Goal: Task Accomplishment & Management: Complete application form

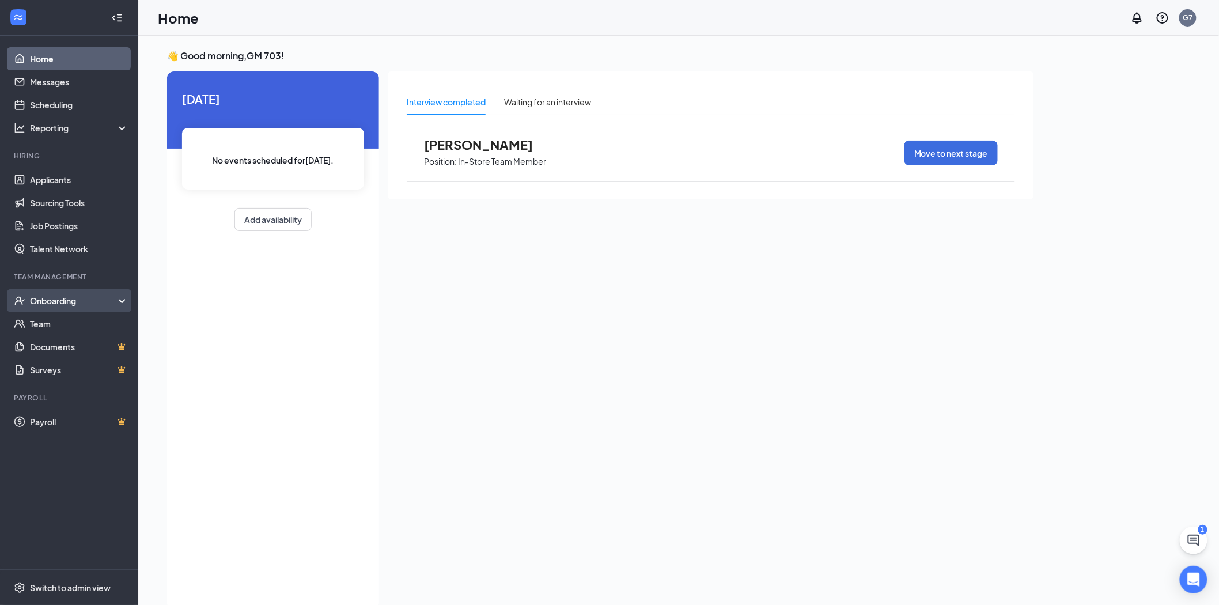
click at [70, 305] on div "Onboarding" at bounding box center [74, 301] width 89 height 12
click at [77, 310] on div "Onboarding" at bounding box center [69, 300] width 138 height 23
click at [77, 308] on div "Onboarding" at bounding box center [69, 300] width 138 height 23
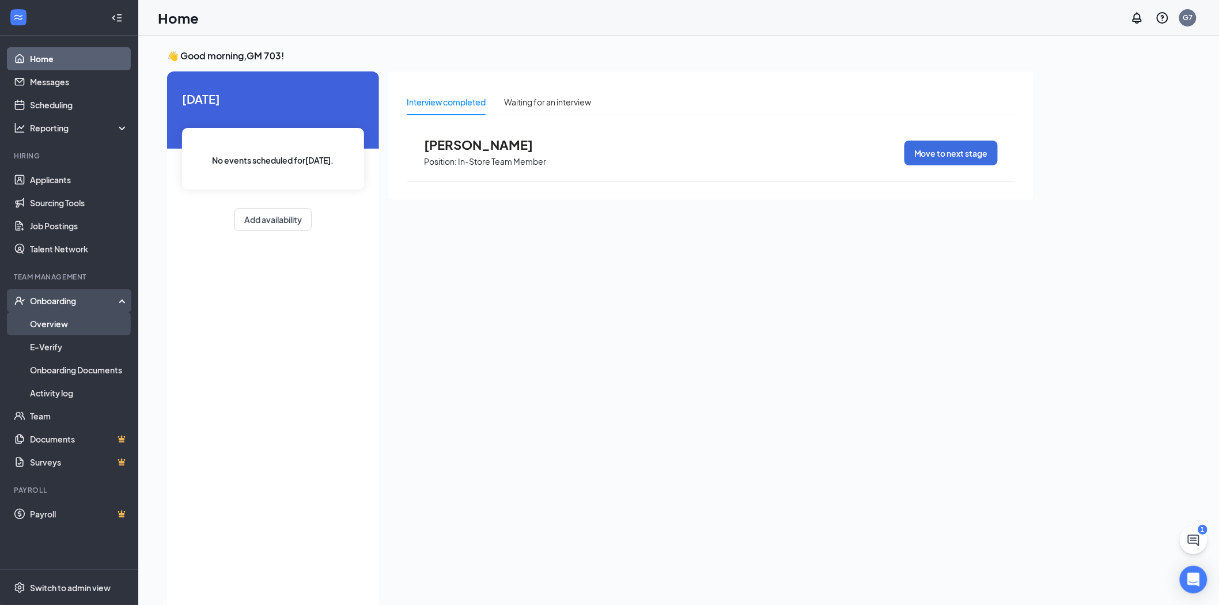
click at [105, 321] on link "Overview" at bounding box center [79, 323] width 98 height 23
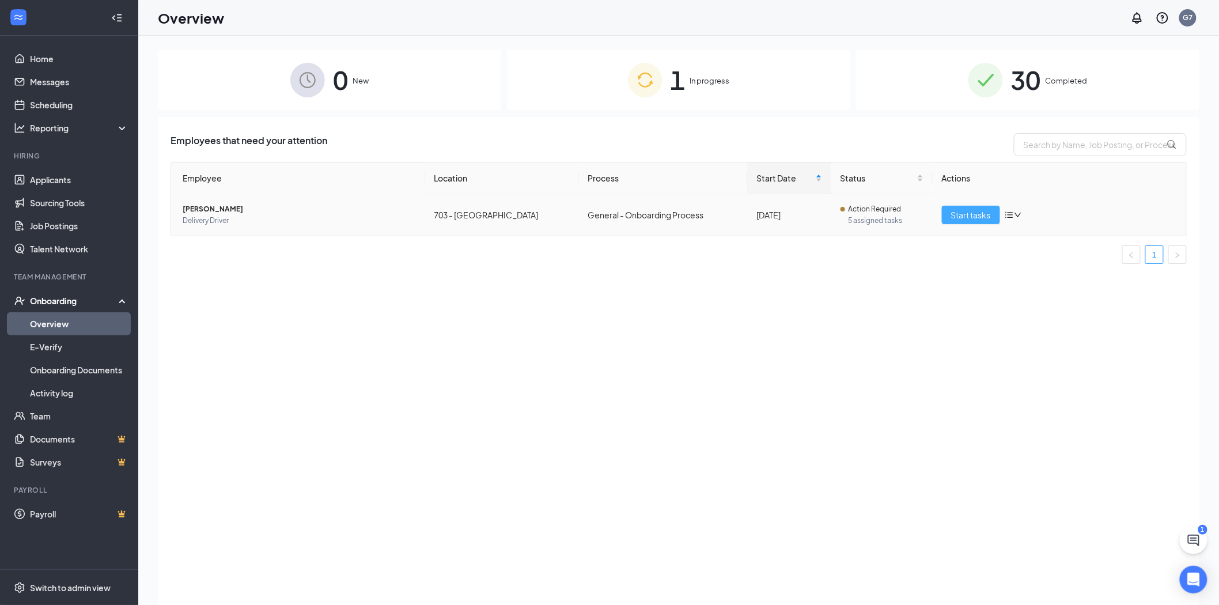
click at [992, 218] on button "Start tasks" at bounding box center [971, 215] width 58 height 18
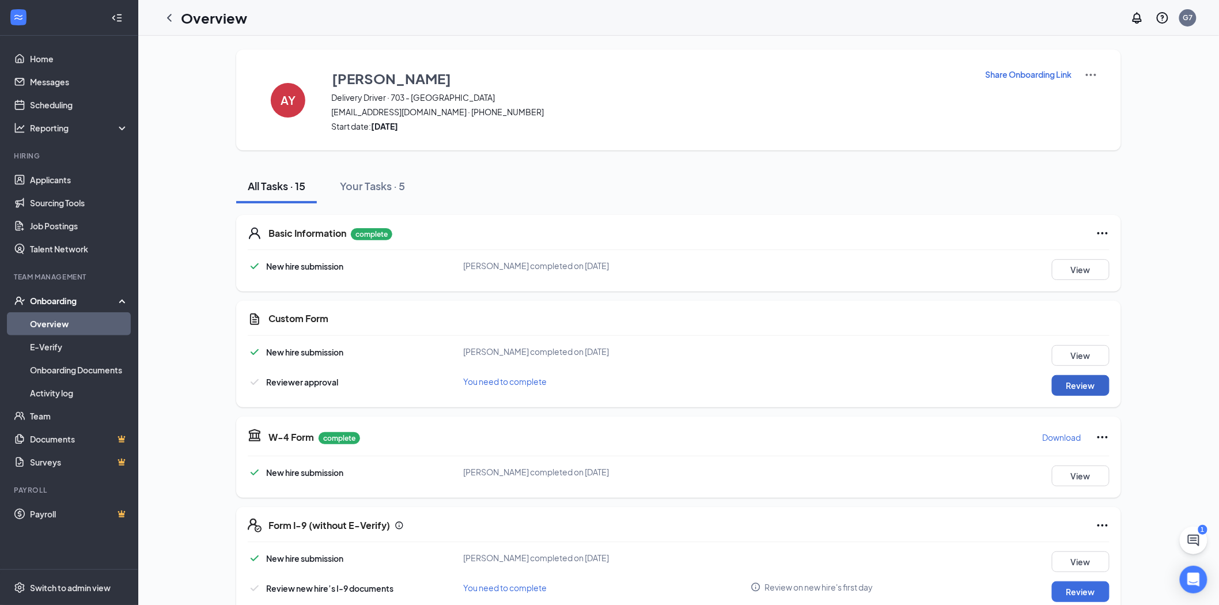
click at [1076, 388] on button "Review" at bounding box center [1081, 385] width 58 height 21
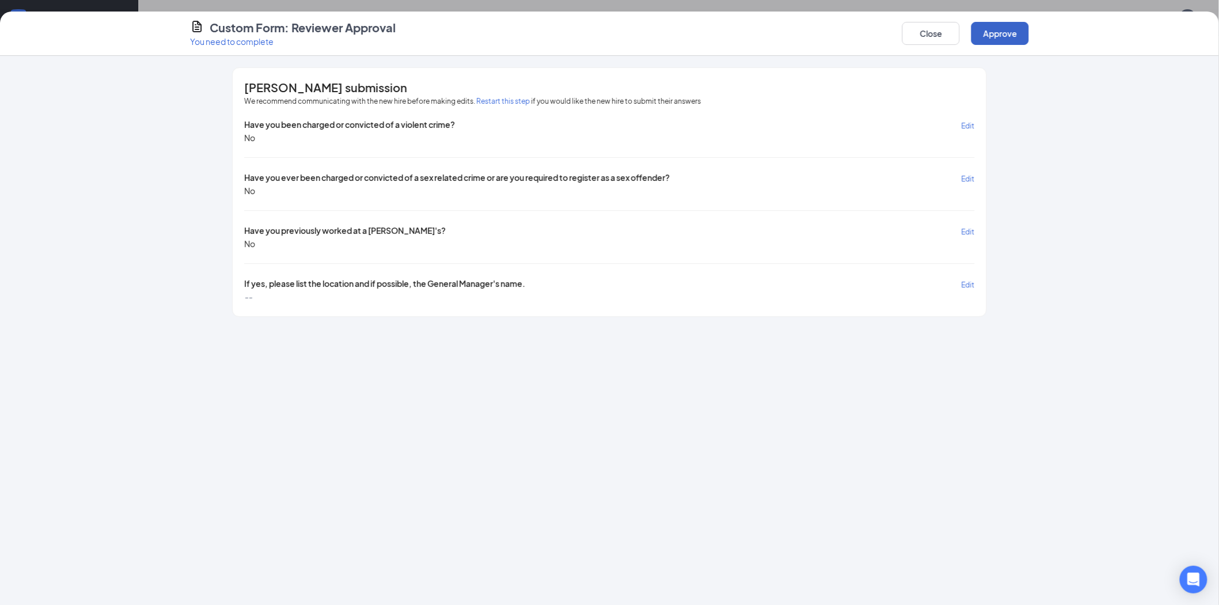
click at [1005, 31] on button "Approve" at bounding box center [1000, 33] width 58 height 23
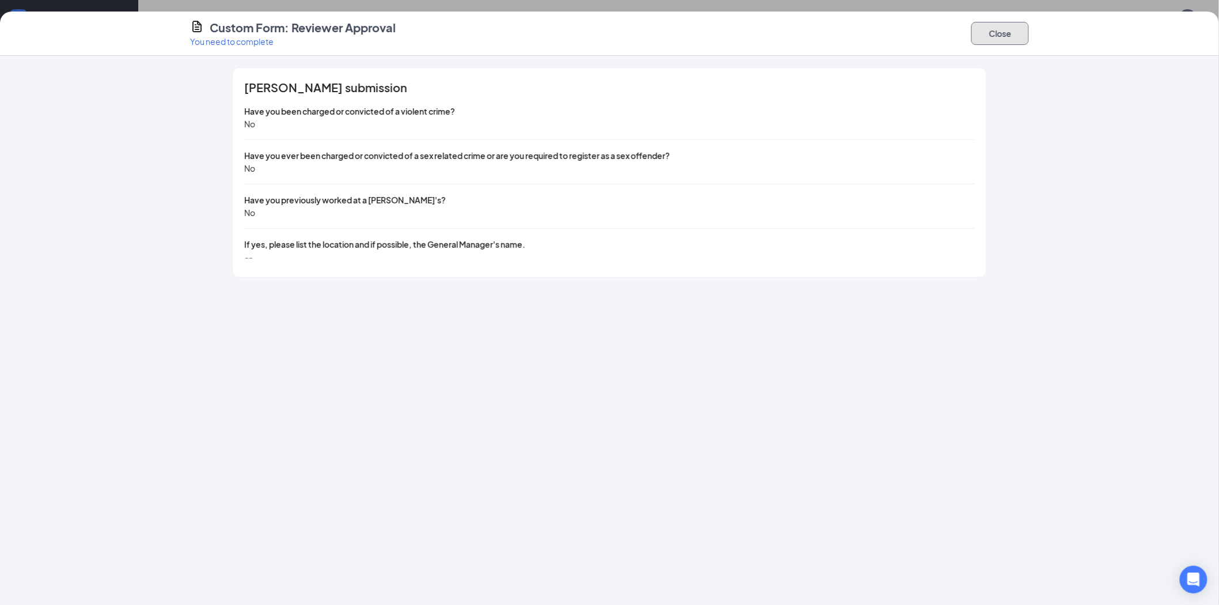
click at [1010, 33] on button "Close" at bounding box center [1000, 33] width 58 height 23
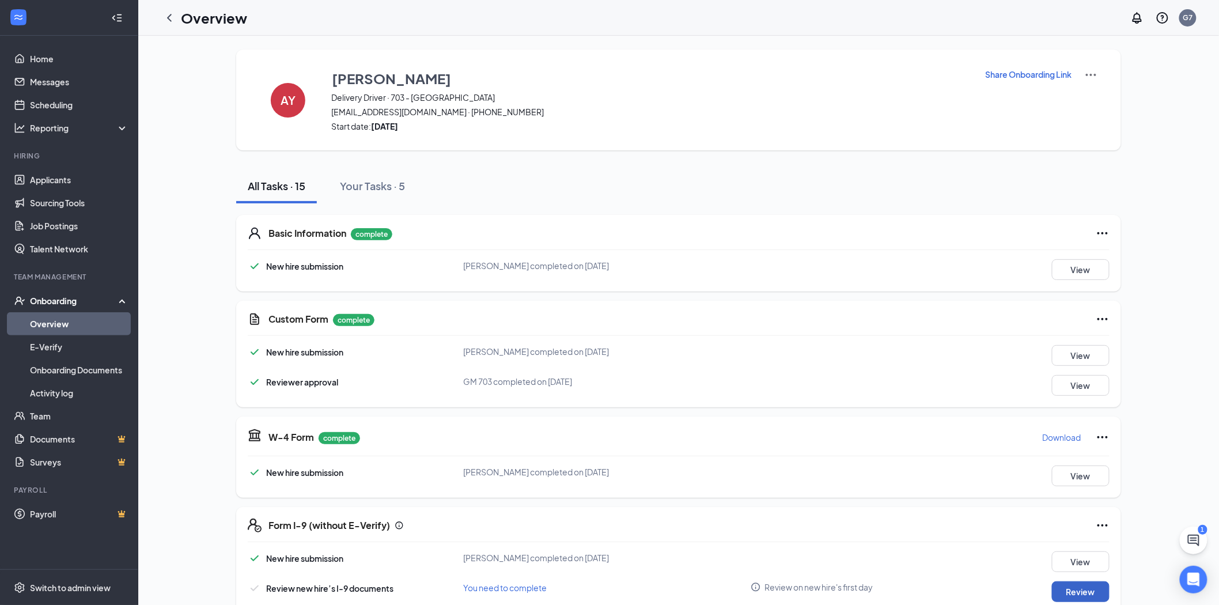
click at [1074, 586] on button "Review" at bounding box center [1081, 591] width 58 height 21
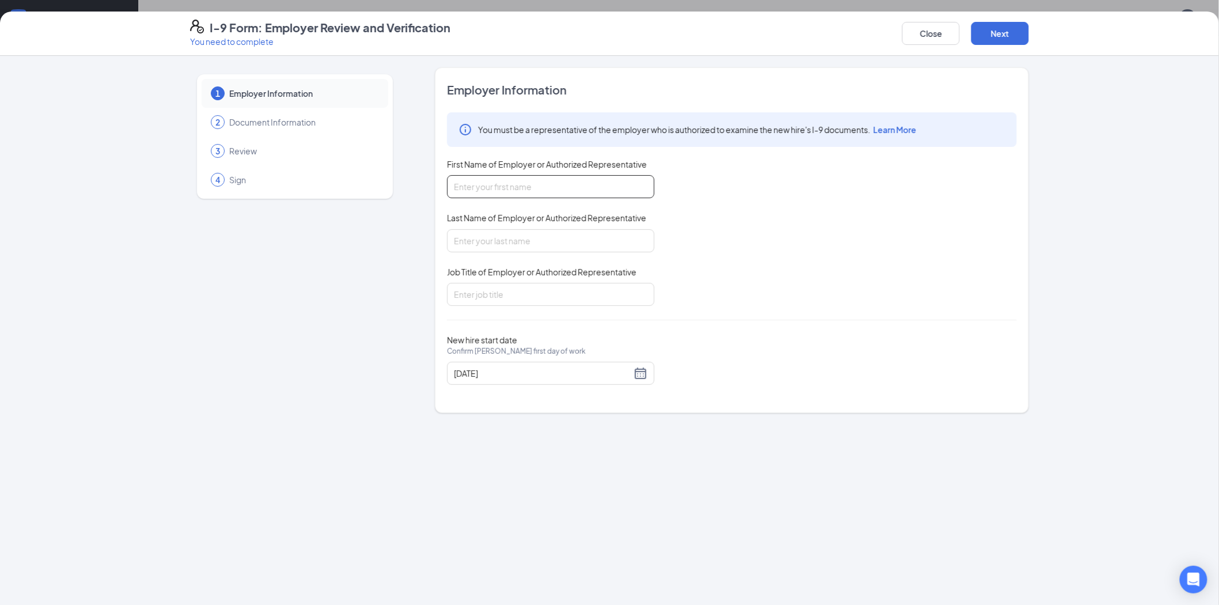
click at [521, 192] on input "First Name of Employer or Authorized Representative" at bounding box center [550, 186] width 207 height 23
click at [574, 190] on input "bREANN" at bounding box center [550, 186] width 207 height 23
type input "[PERSON_NAME]"
click at [550, 242] on input "Last Name of Employer or Authorized Representative" at bounding box center [550, 240] width 207 height 23
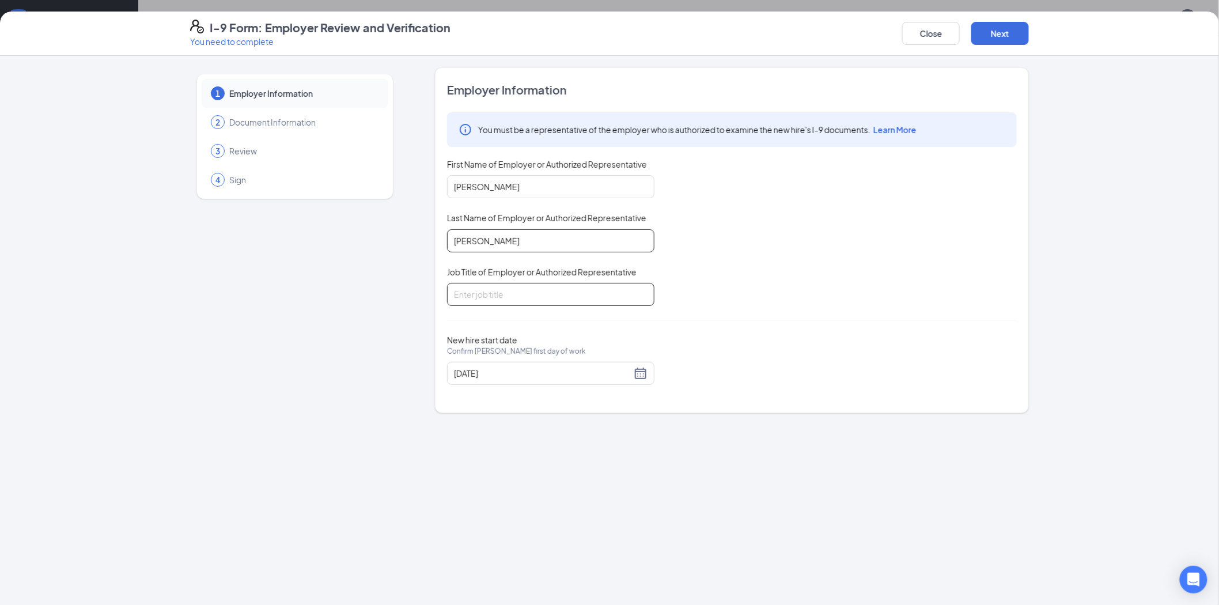
type input "[PERSON_NAME]"
click at [475, 303] on input "Job Title of Employer or Authorized Representative" at bounding box center [550, 294] width 207 height 23
type input "h"
type input "gm"
click at [646, 379] on div "[DATE]" at bounding box center [551, 373] width 194 height 14
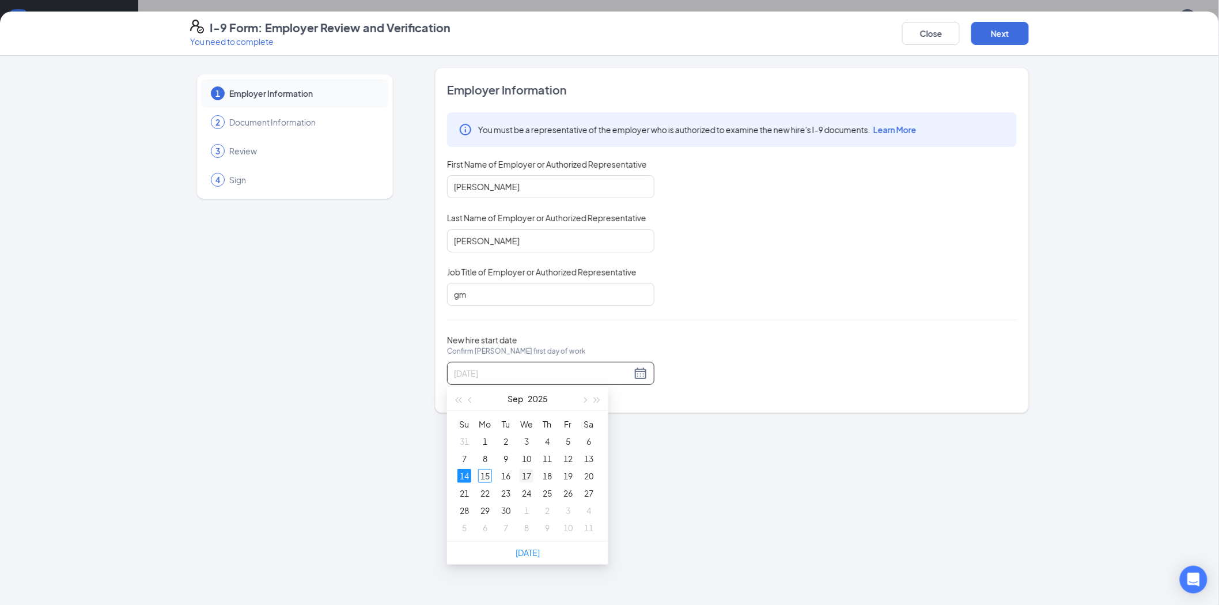
type input "[DATE]"
click at [516, 473] on td "17" at bounding box center [526, 475] width 21 height 17
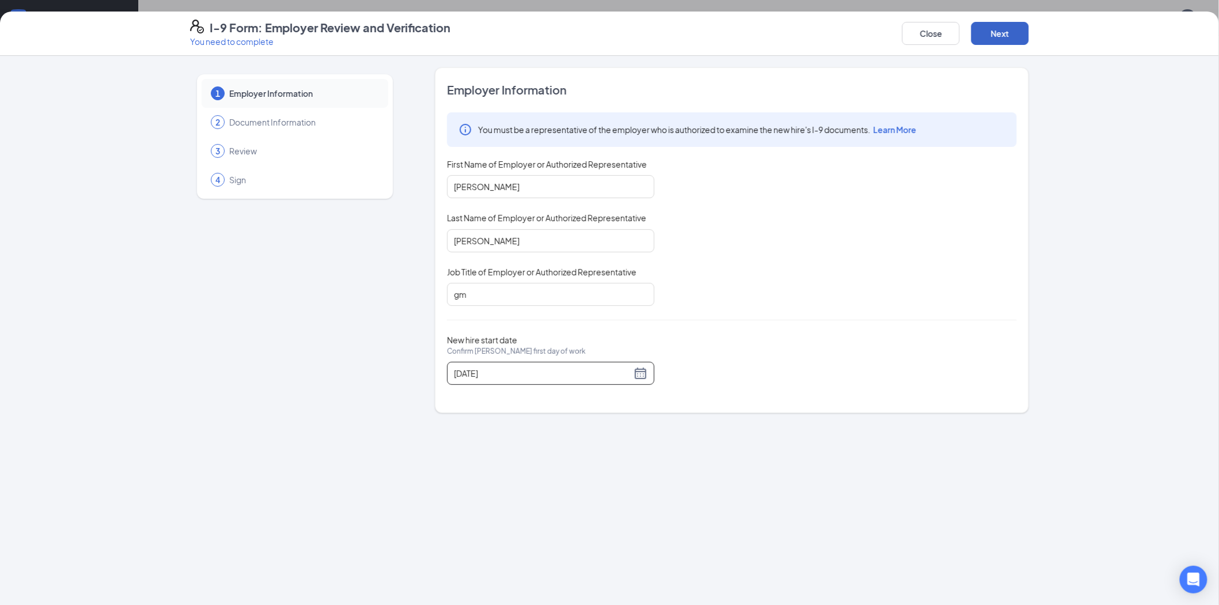
click at [1016, 31] on button "Next" at bounding box center [1000, 33] width 58 height 23
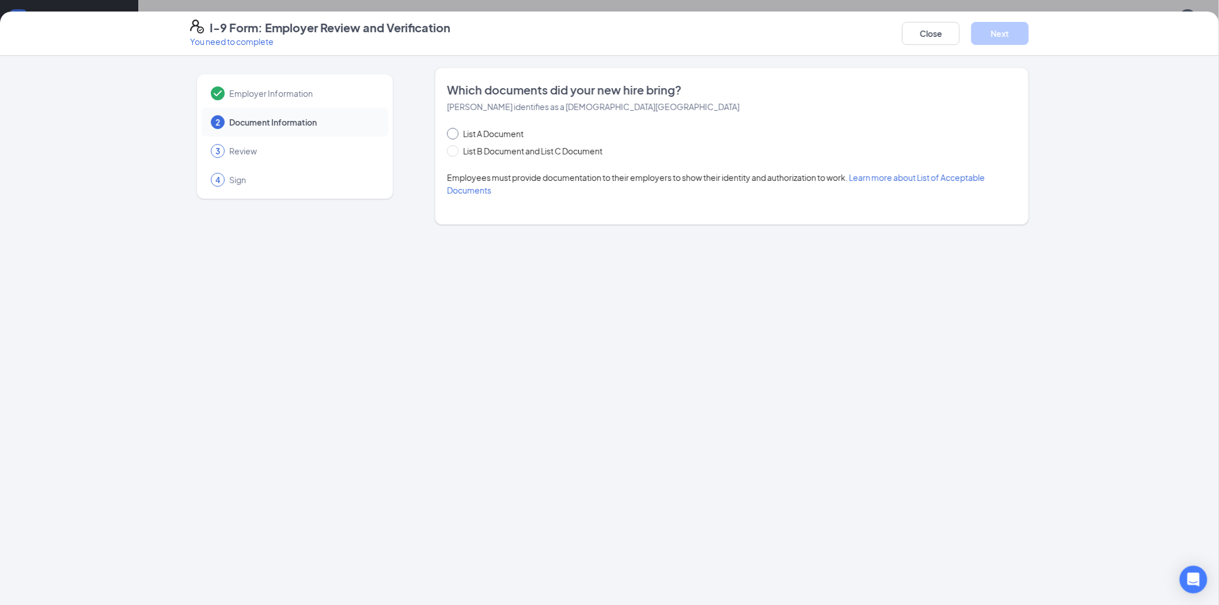
click at [490, 131] on span "List A Document" at bounding box center [494, 133] width 70 height 13
click at [455, 131] on input "List A Document" at bounding box center [451, 132] width 8 height 8
radio input "true"
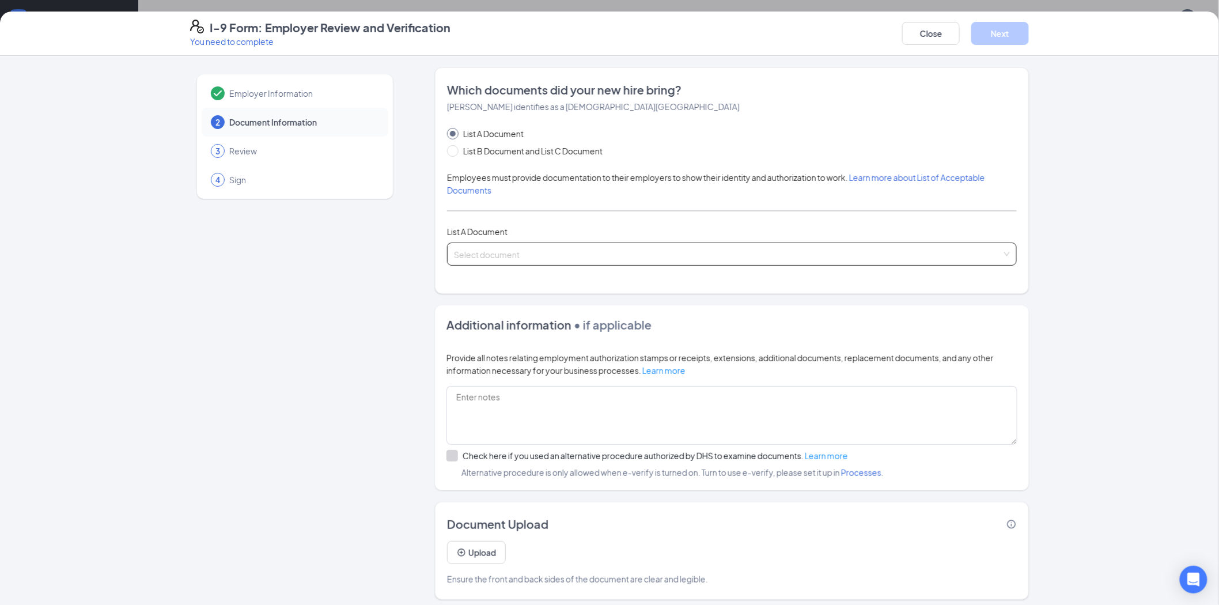
click at [554, 255] on input "search" at bounding box center [728, 251] width 548 height 17
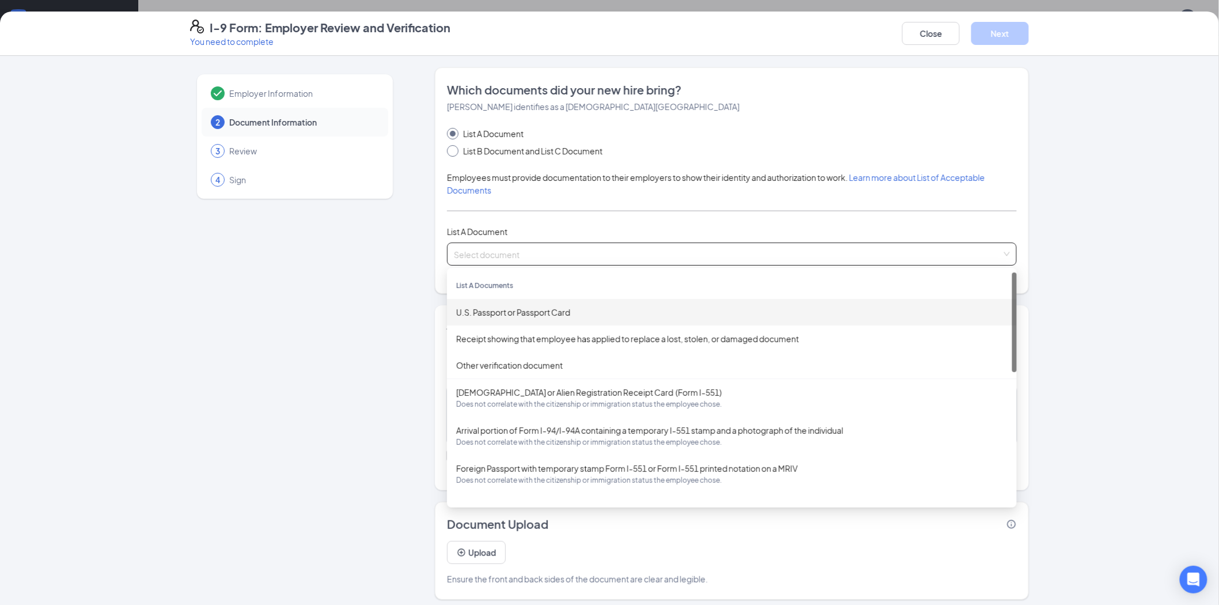
click at [504, 145] on span "List B Document and List C Document" at bounding box center [533, 151] width 149 height 13
click at [455, 145] on input "List B Document and List C Document" at bounding box center [451, 149] width 8 height 8
radio input "true"
radio input "false"
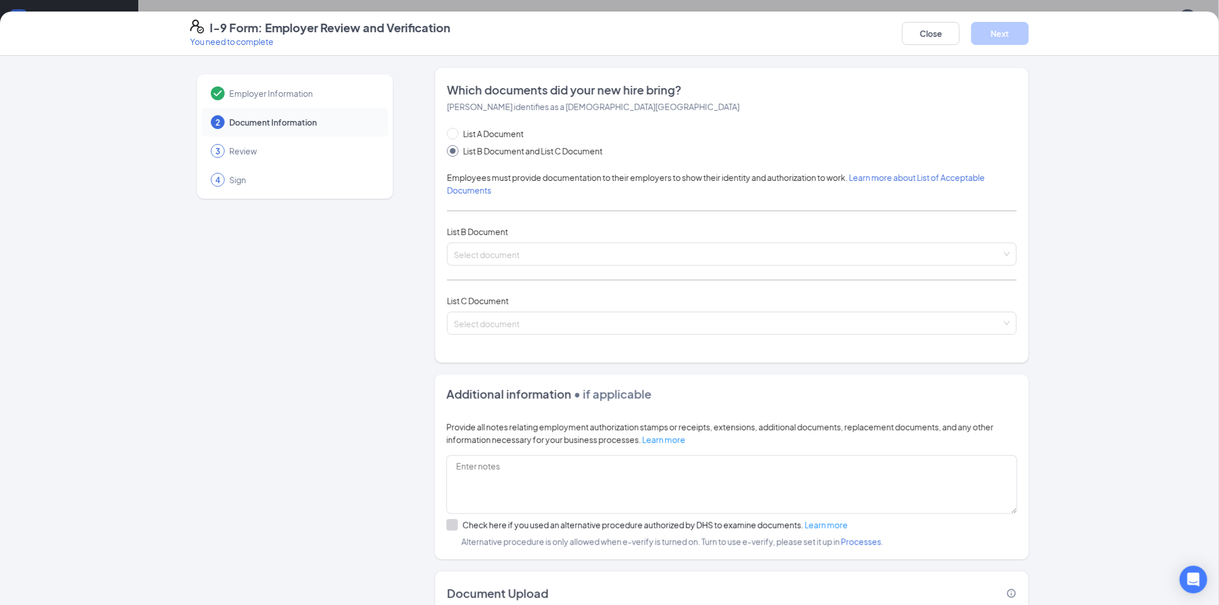
click at [521, 266] on div "List A Document List B Document and List C Document Employees must provide docu…" at bounding box center [732, 237] width 570 height 221
click at [522, 252] on input "search" at bounding box center [728, 251] width 548 height 17
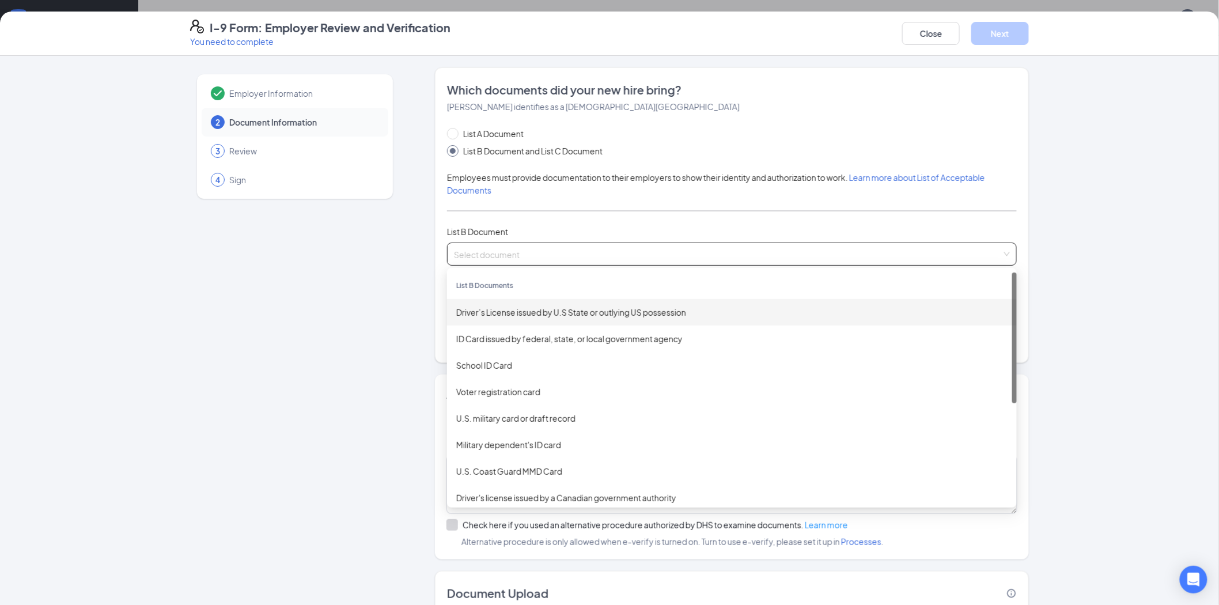
click at [542, 315] on div "Driver’s License issued by U.S State or outlying US possession" at bounding box center [731, 312] width 551 height 13
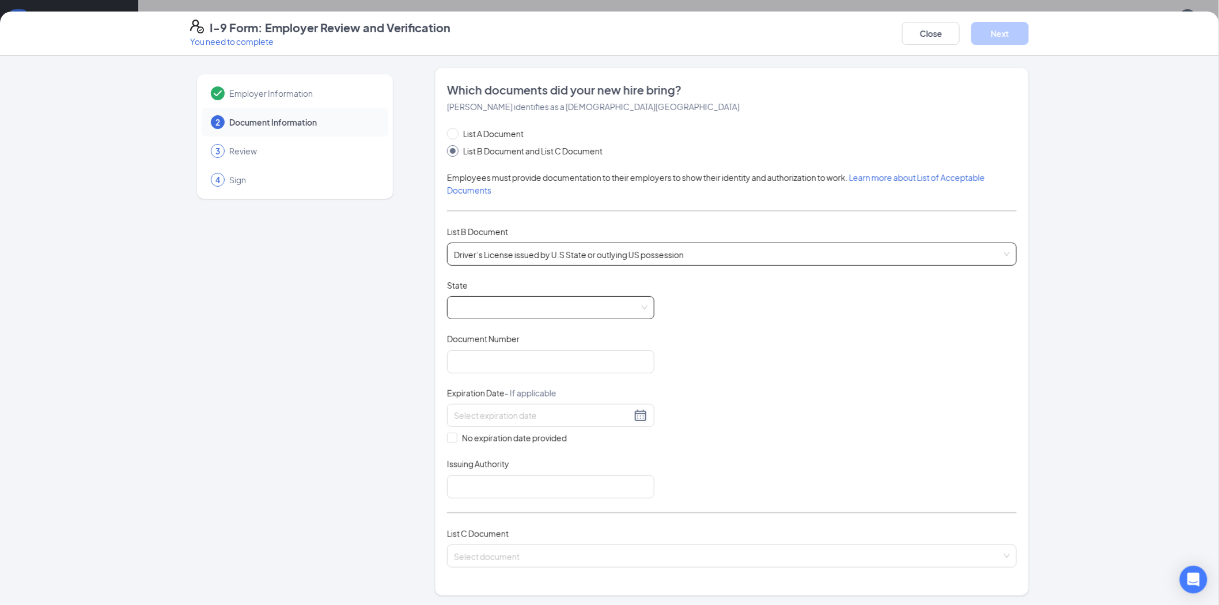
click at [545, 313] on span at bounding box center [551, 308] width 194 height 22
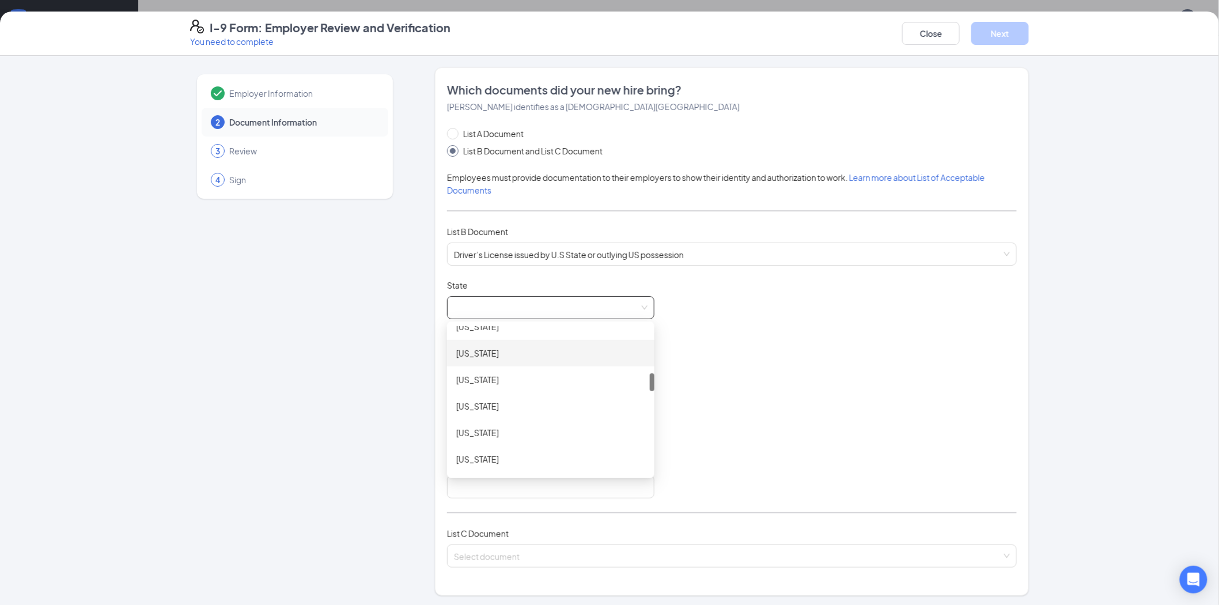
click at [549, 349] on div "[US_STATE]" at bounding box center [550, 353] width 189 height 13
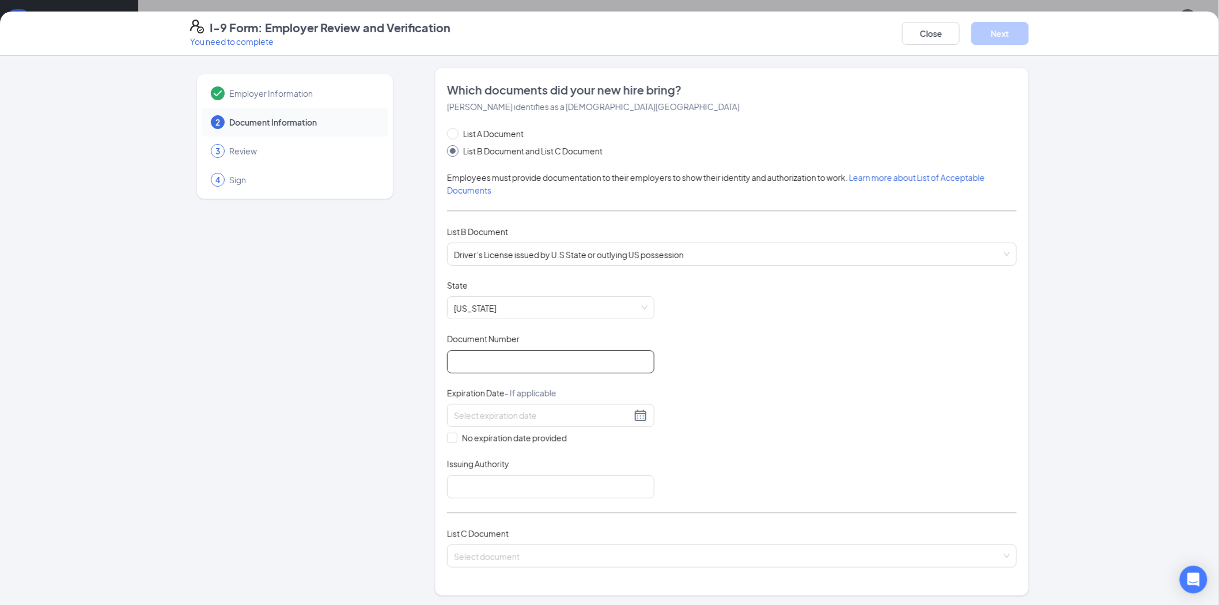
click at [548, 372] on input "Document Number" at bounding box center [550, 361] width 207 height 23
type input "y25001806325"
click at [600, 412] on input at bounding box center [542, 415] width 177 height 13
click at [535, 442] on button "2025" at bounding box center [532, 440] width 20 height 23
type input "[DATE]"
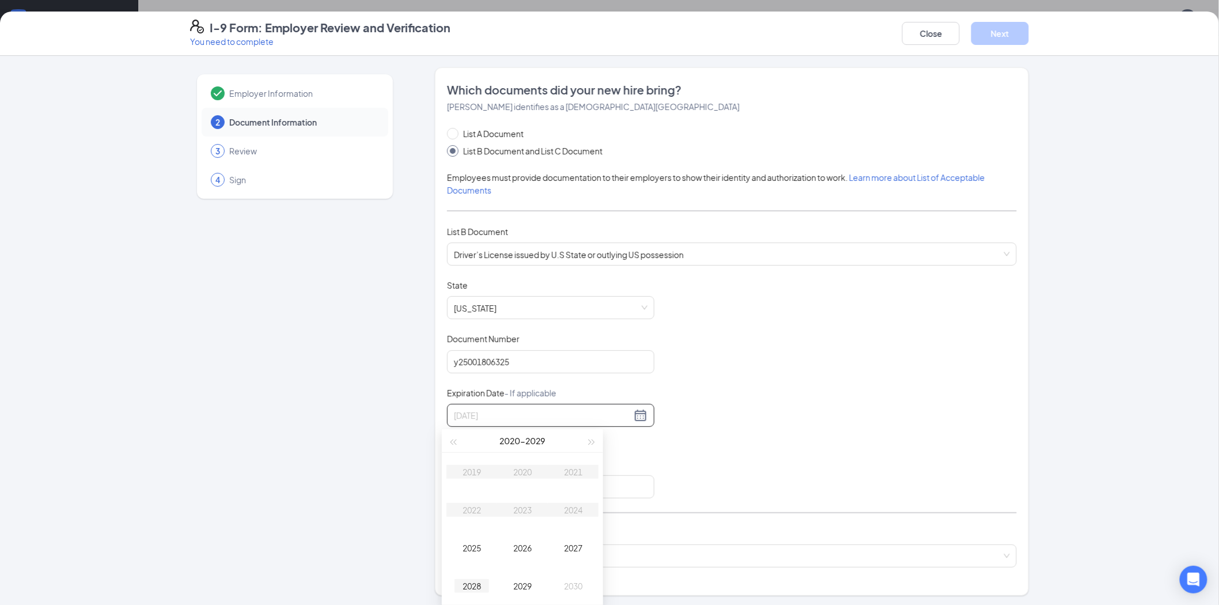
click at [476, 585] on div "2028" at bounding box center [471, 586] width 35 height 14
type input "[DATE]"
click at [514, 444] on button "Sep" at bounding box center [510, 440] width 16 height 23
type input "[DATE]"
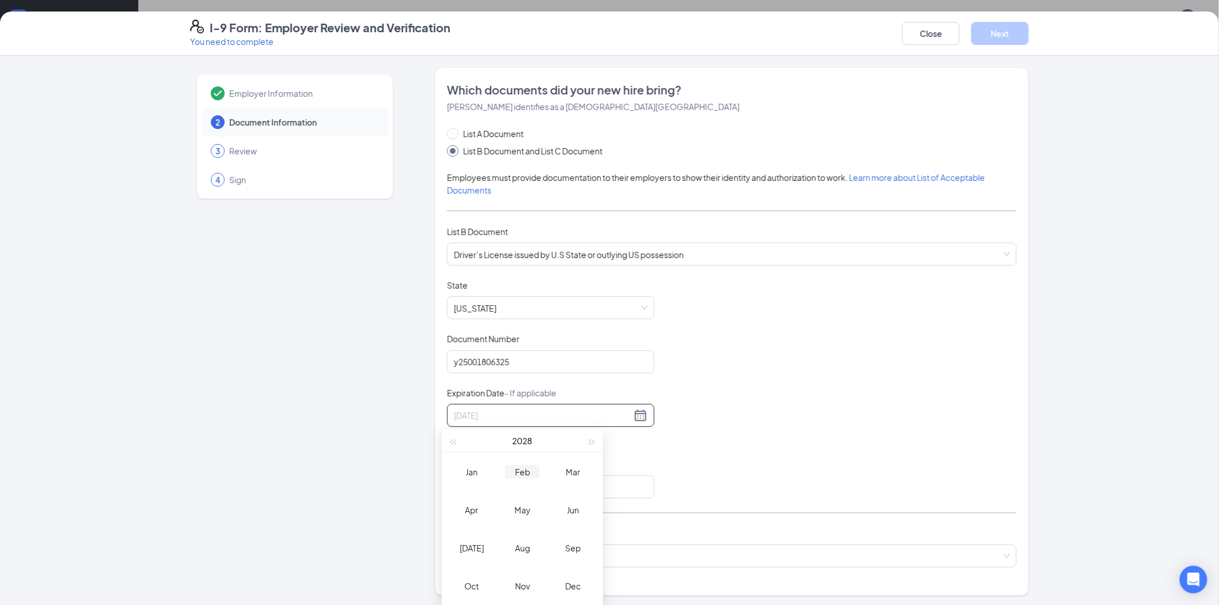
type input "[DATE]"
click at [520, 471] on div "Feb" at bounding box center [522, 472] width 35 height 14
type input "[DATE]"
click at [502, 519] on div "15" at bounding box center [501, 518] width 14 height 14
click at [480, 482] on input "Issuing Authority" at bounding box center [550, 486] width 207 height 23
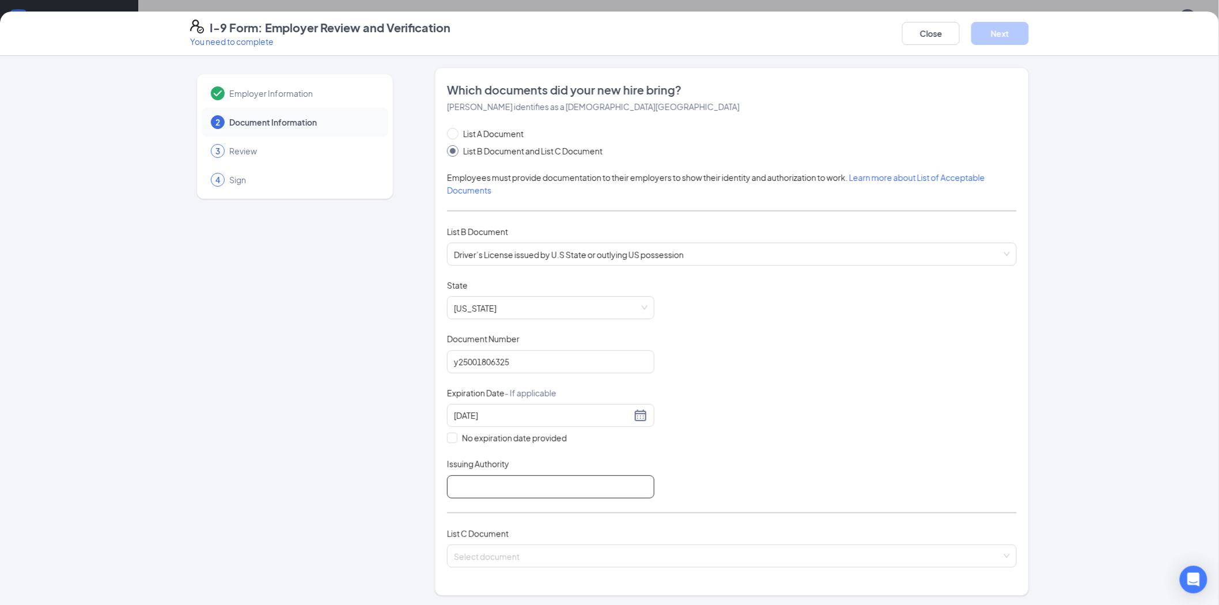
type input "[US_STATE]"
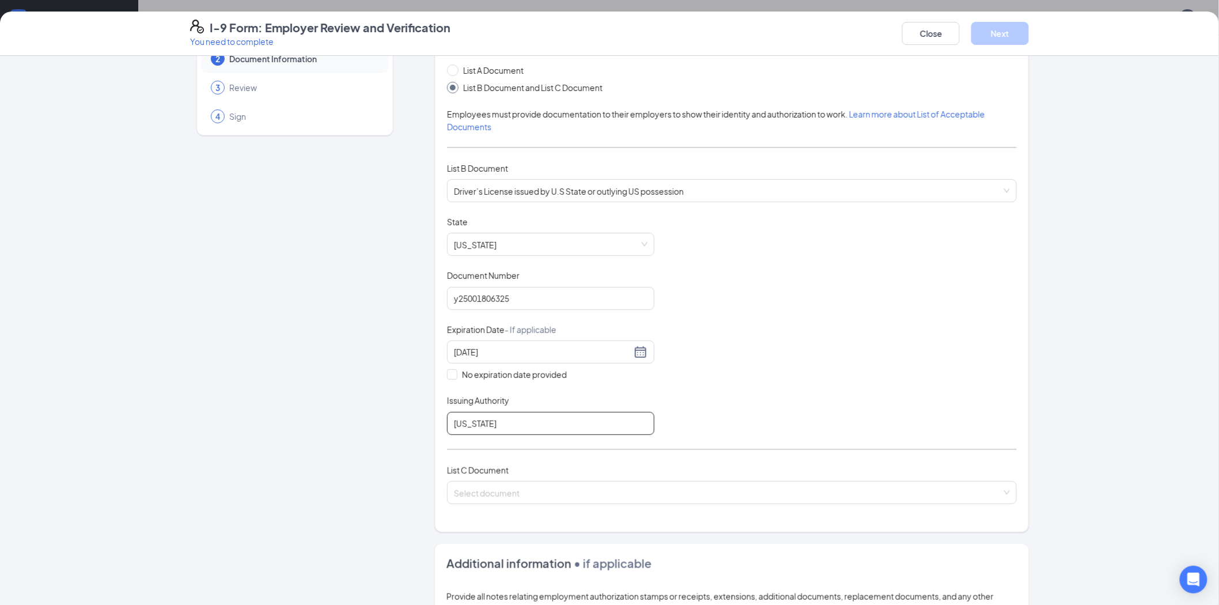
scroll to position [64, 0]
click at [497, 488] on input "search" at bounding box center [728, 489] width 548 height 17
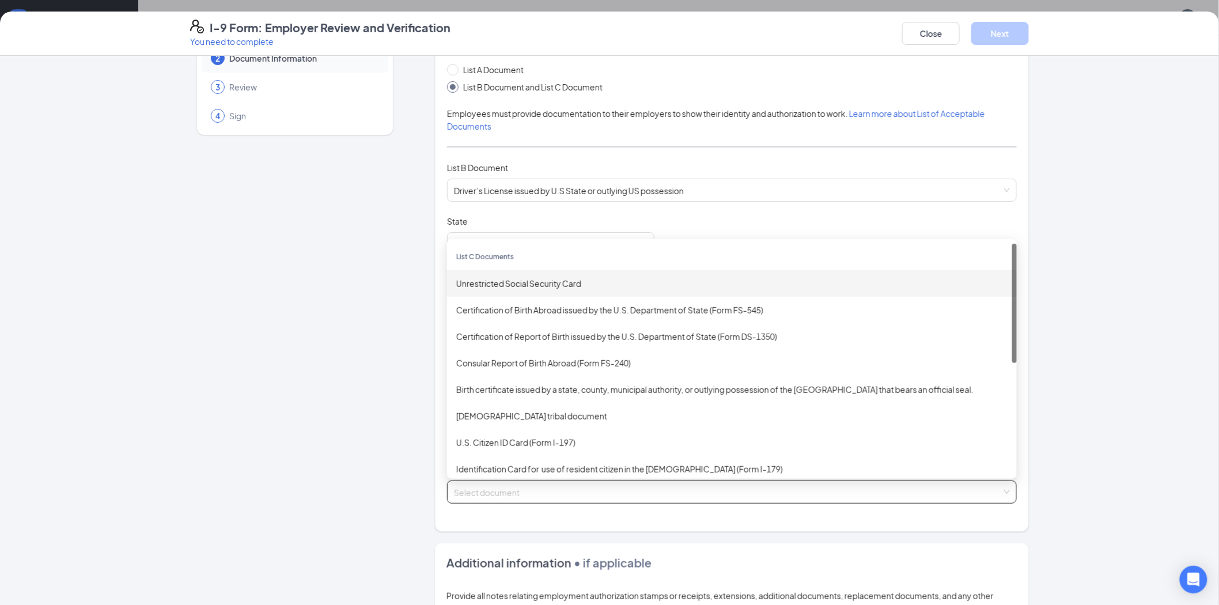
click at [521, 272] on div "Unrestricted Social Security Card" at bounding box center [732, 283] width 570 height 26
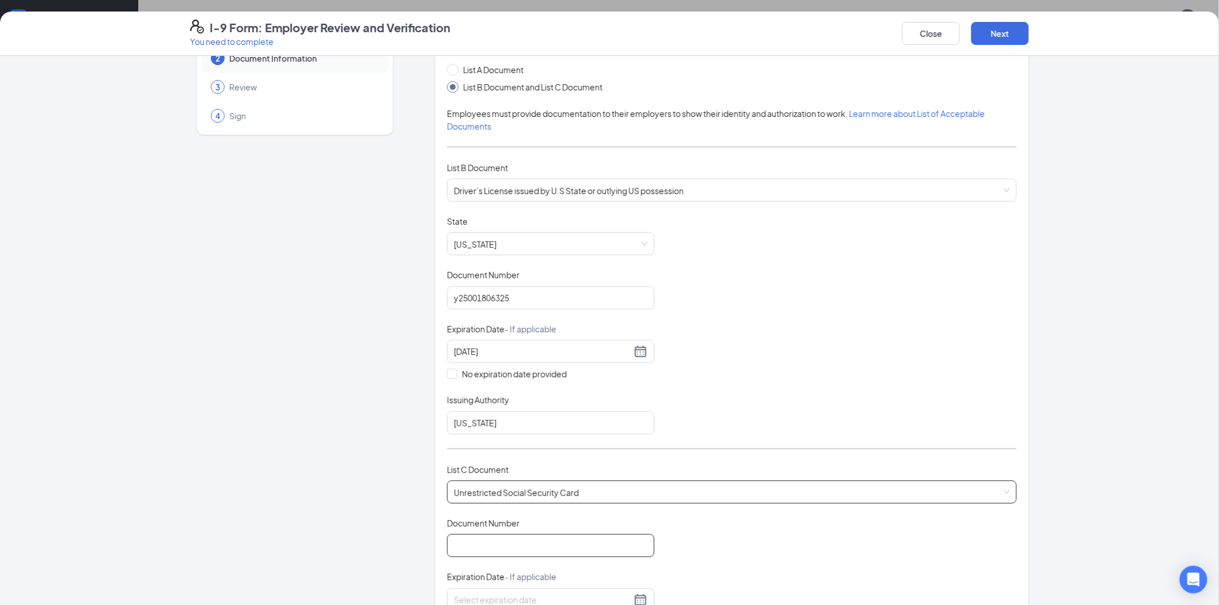
click at [561, 544] on input "Document Number" at bounding box center [550, 545] width 207 height 23
click at [590, 482] on span "Unrestricted Social Security Card" at bounding box center [732, 492] width 556 height 22
type input "220774525"
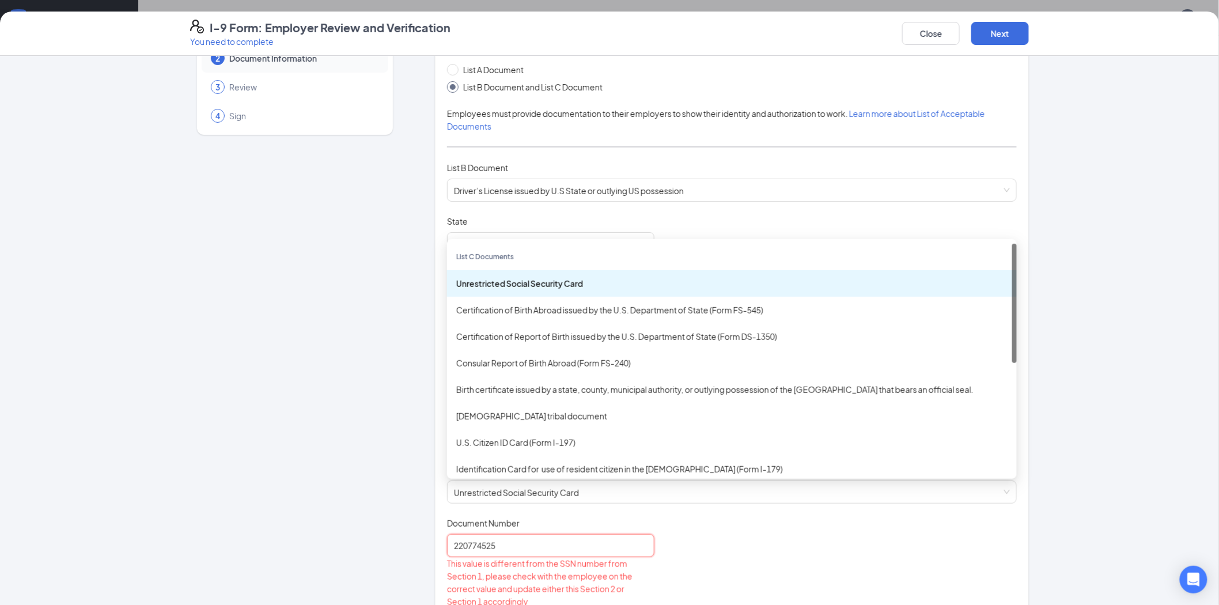
click at [602, 539] on input "220774525" at bounding box center [550, 545] width 207 height 23
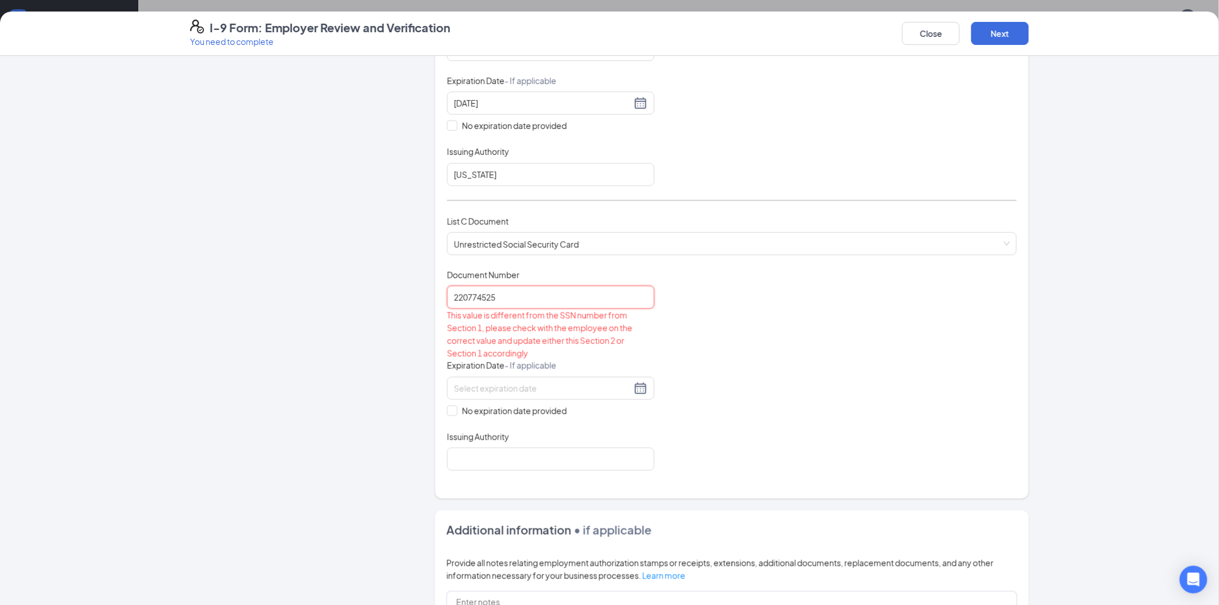
scroll to position [320, 0]
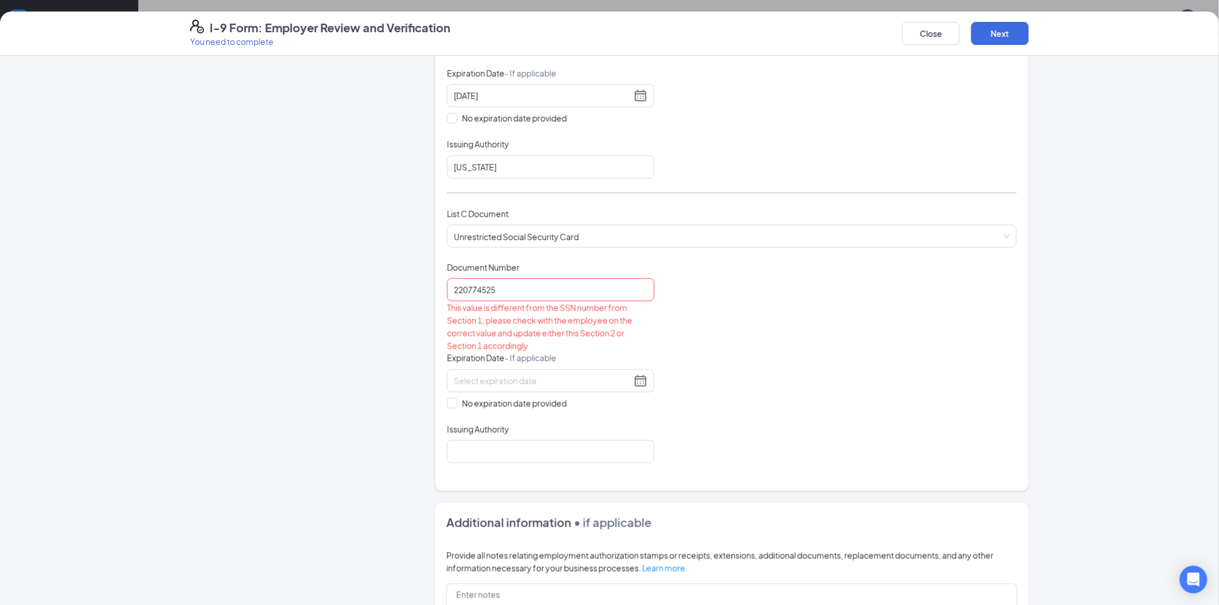
click at [692, 392] on div "Document Title Unrestricted Social Security Card Document Number 220774525 This…" at bounding box center [732, 363] width 570 height 202
click at [568, 289] on input "220774525" at bounding box center [550, 289] width 207 height 23
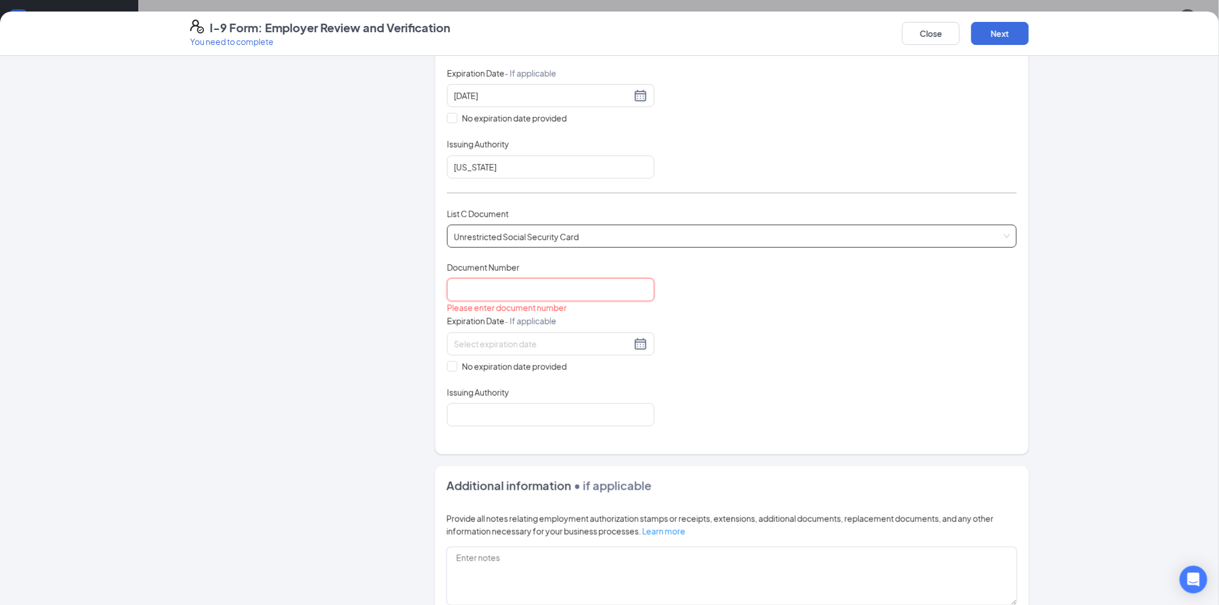
click at [626, 242] on span "Unrestricted Social Security Card" at bounding box center [732, 236] width 556 height 22
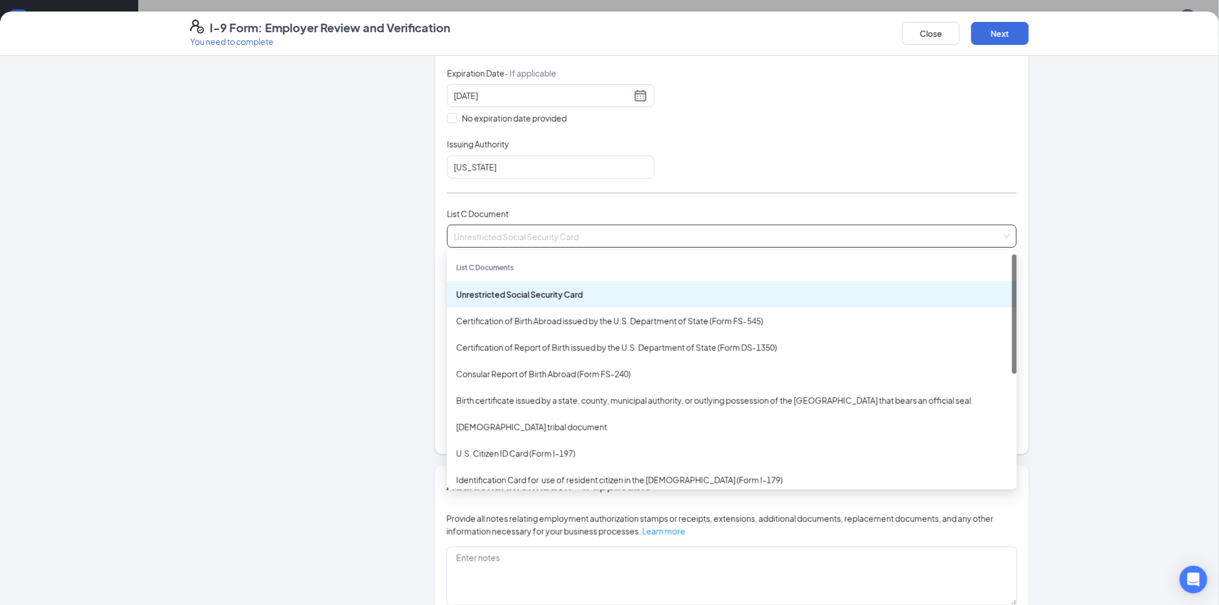
click at [617, 303] on div "Unrestricted Social Security Card" at bounding box center [732, 294] width 570 height 26
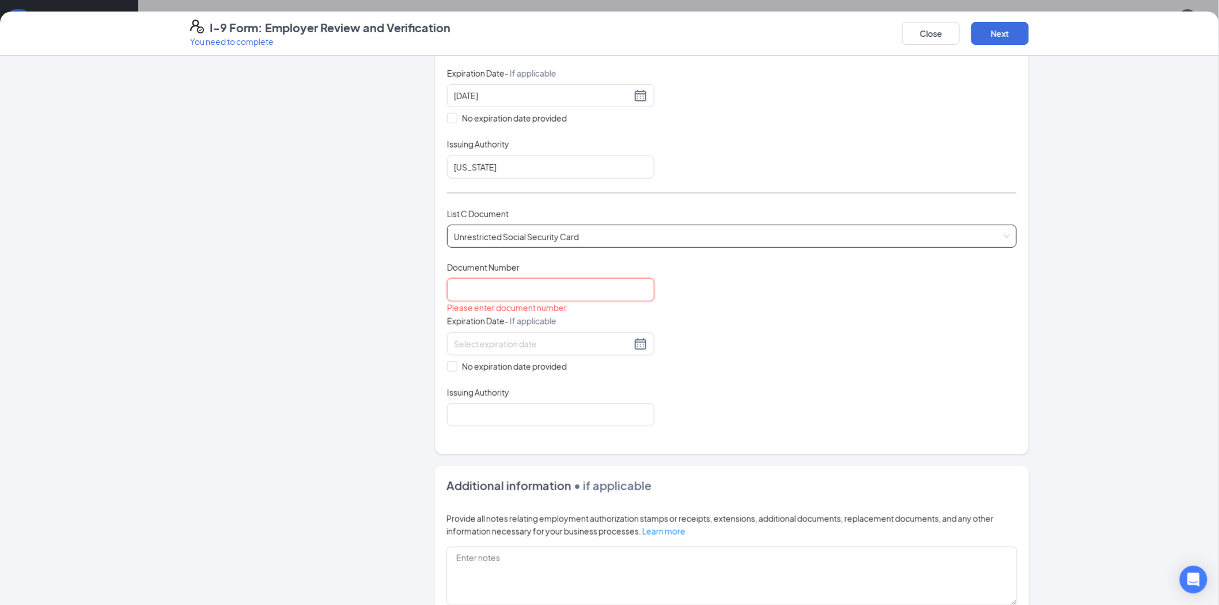
click at [527, 290] on input "Document Number" at bounding box center [550, 289] width 207 height 23
click at [447, 370] on span at bounding box center [452, 366] width 10 height 10
click at [447, 369] on input "No expiration date provided" at bounding box center [451, 365] width 8 height 8
checkbox input "true"
click at [543, 296] on input "Document Number" at bounding box center [550, 289] width 207 height 23
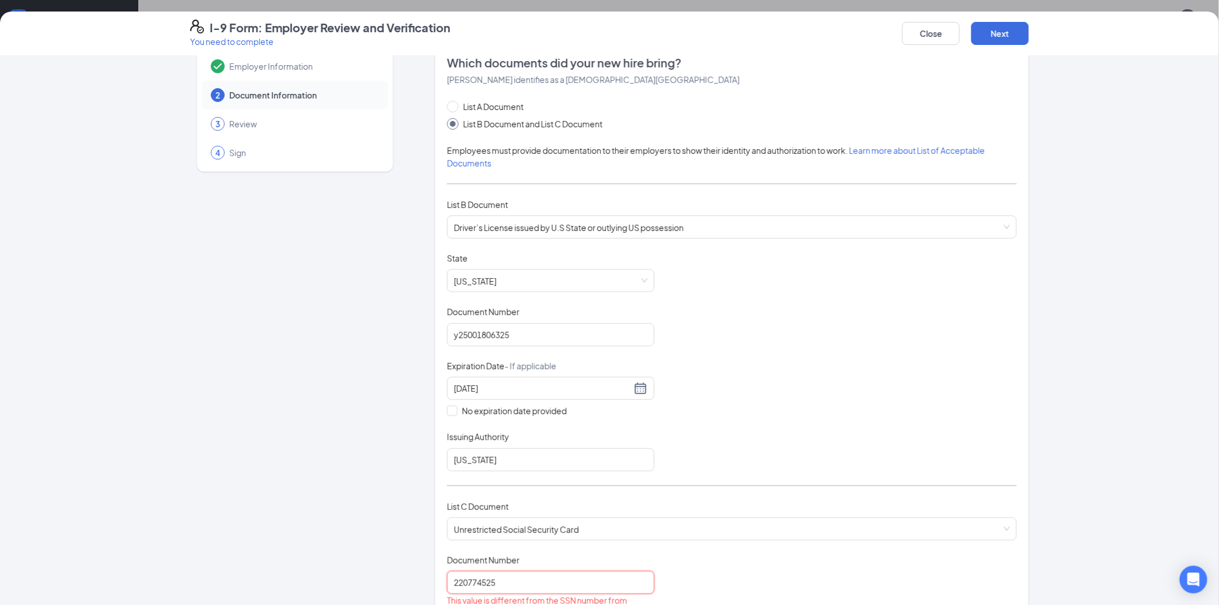
scroll to position [0, 0]
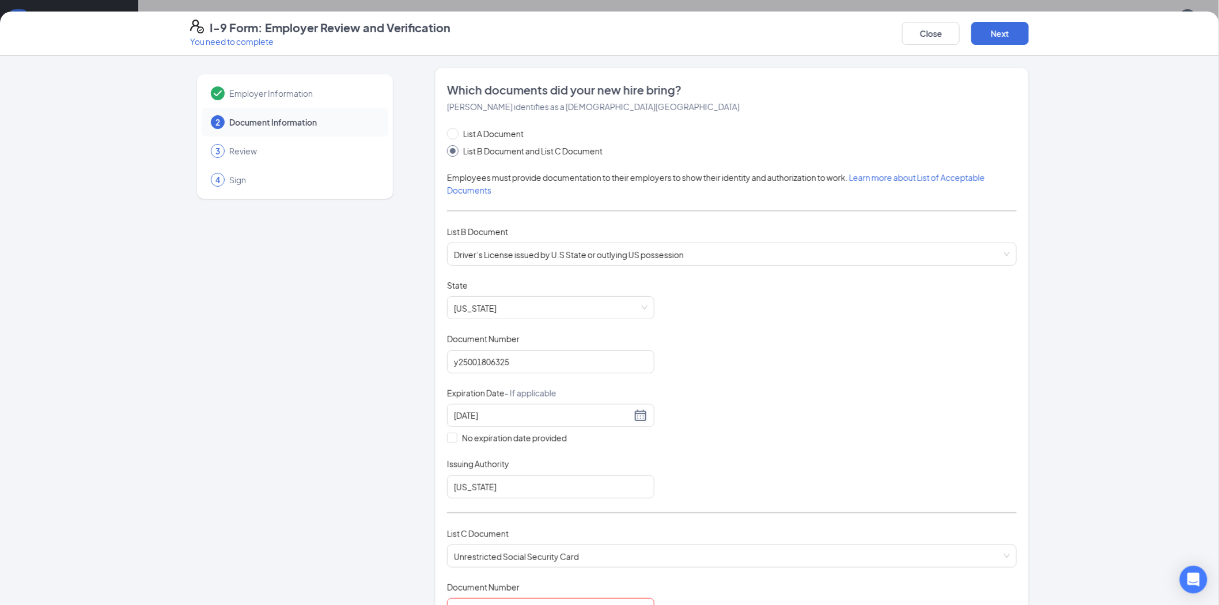
click at [818, 359] on div "Document Title Driver’s License issued by U.S State or outlying US possession S…" at bounding box center [732, 388] width 570 height 219
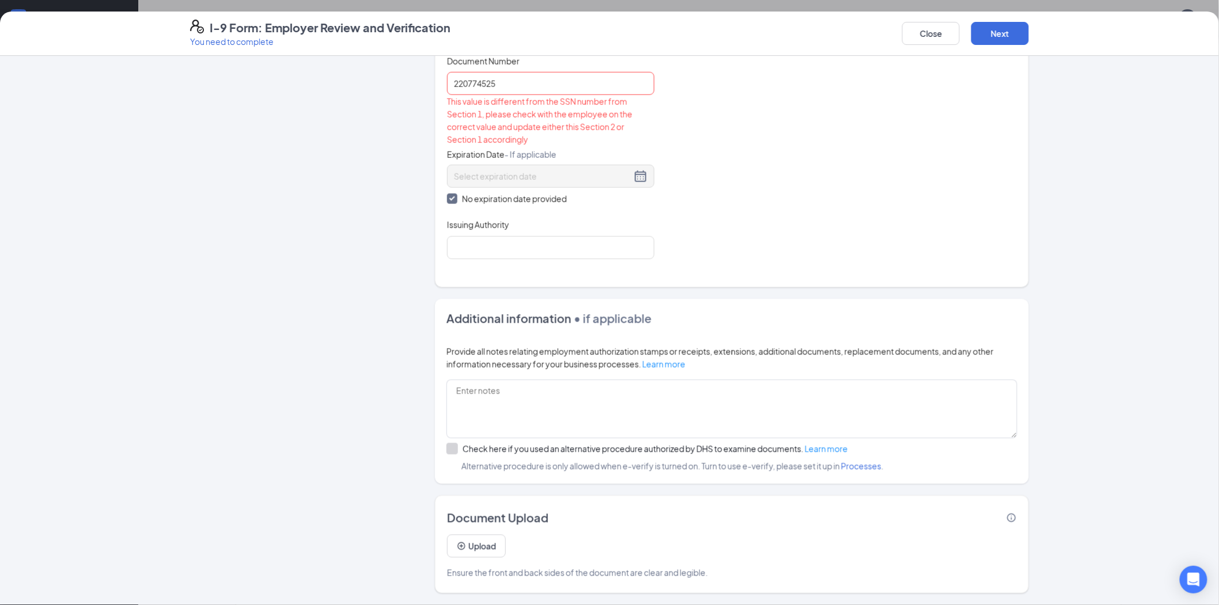
scroll to position [206, 0]
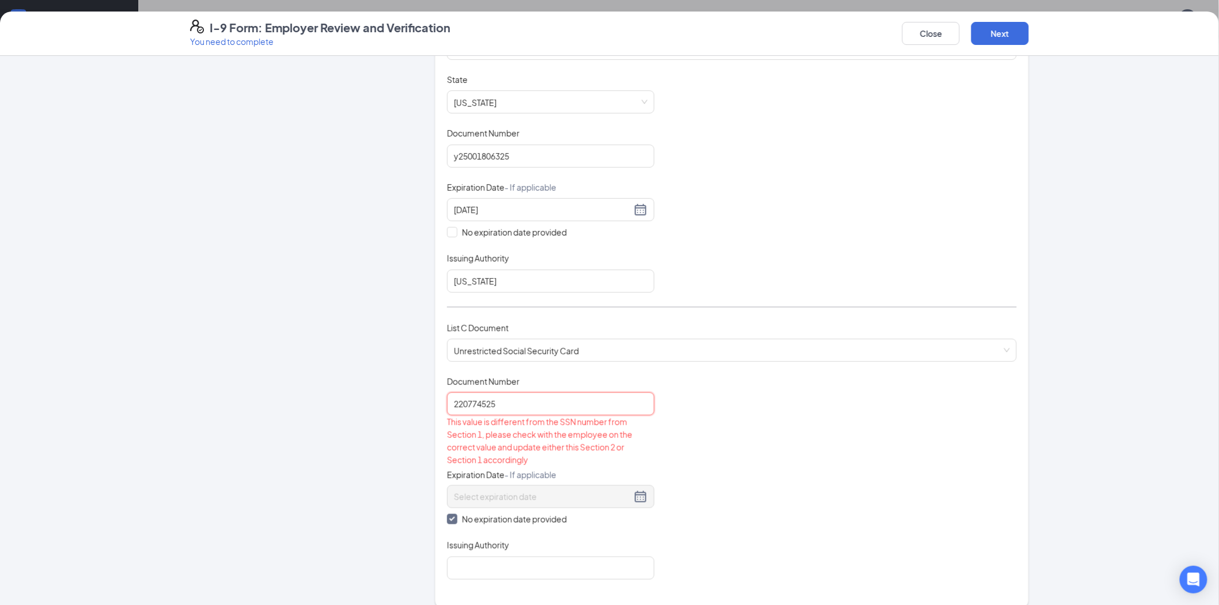
click at [557, 402] on input "220774525" at bounding box center [550, 403] width 207 height 23
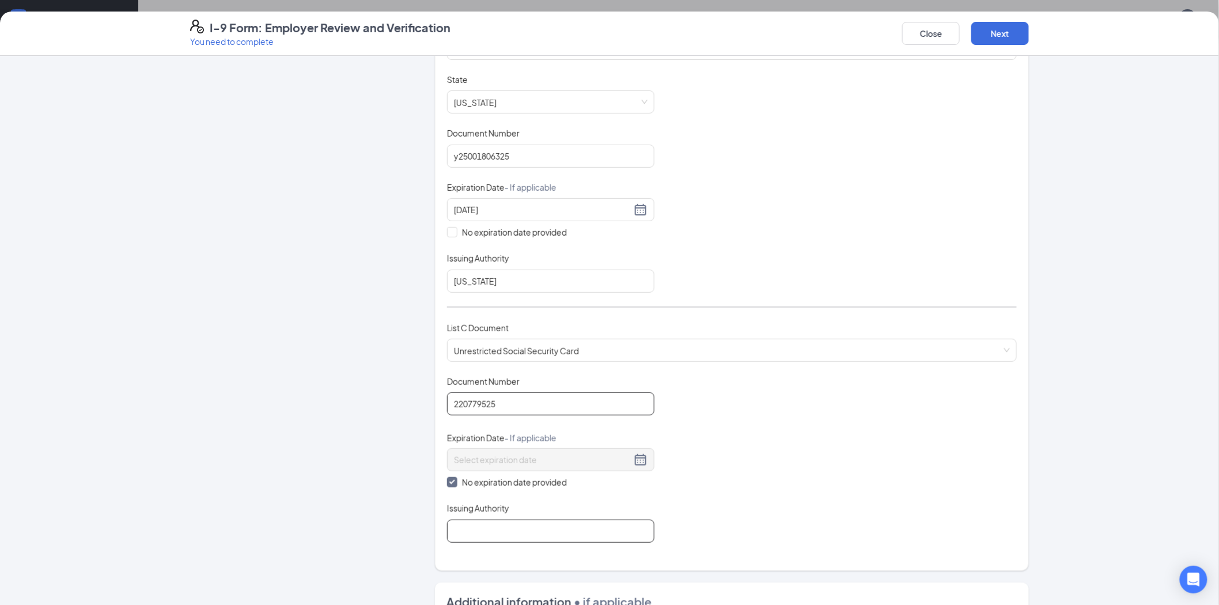
type input "220779525"
click at [585, 541] on input "Issuing Authority" at bounding box center [550, 531] width 207 height 23
click at [577, 528] on input "Issuing Authority" at bounding box center [550, 531] width 207 height 23
click at [611, 528] on input "Issuing Authority" at bounding box center [550, 531] width 207 height 23
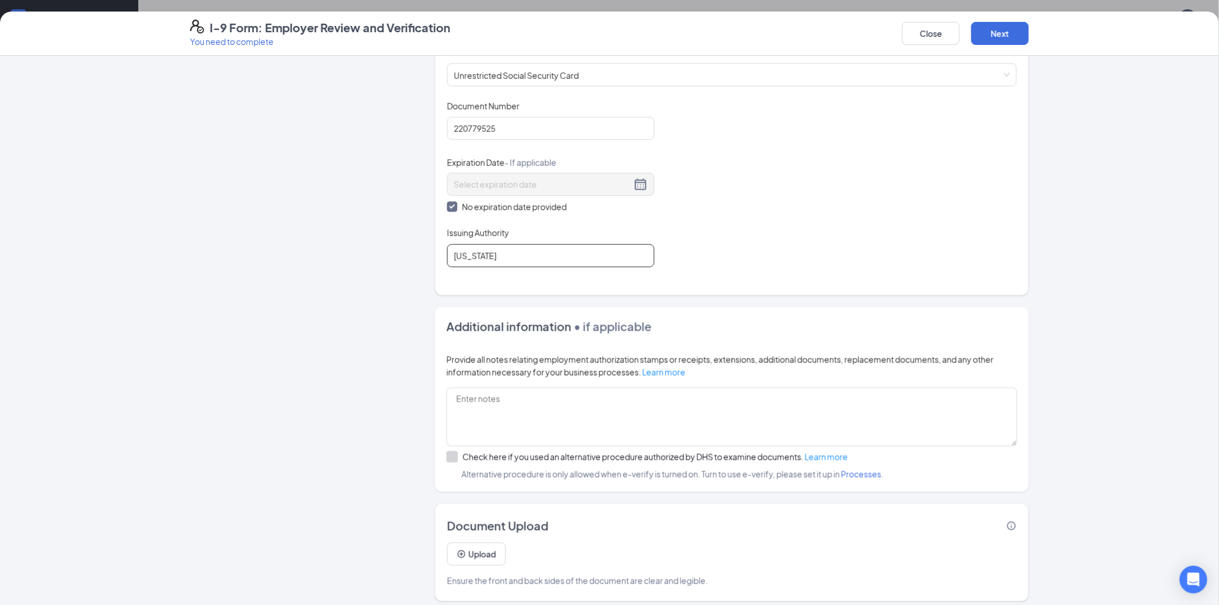
scroll to position [488, 0]
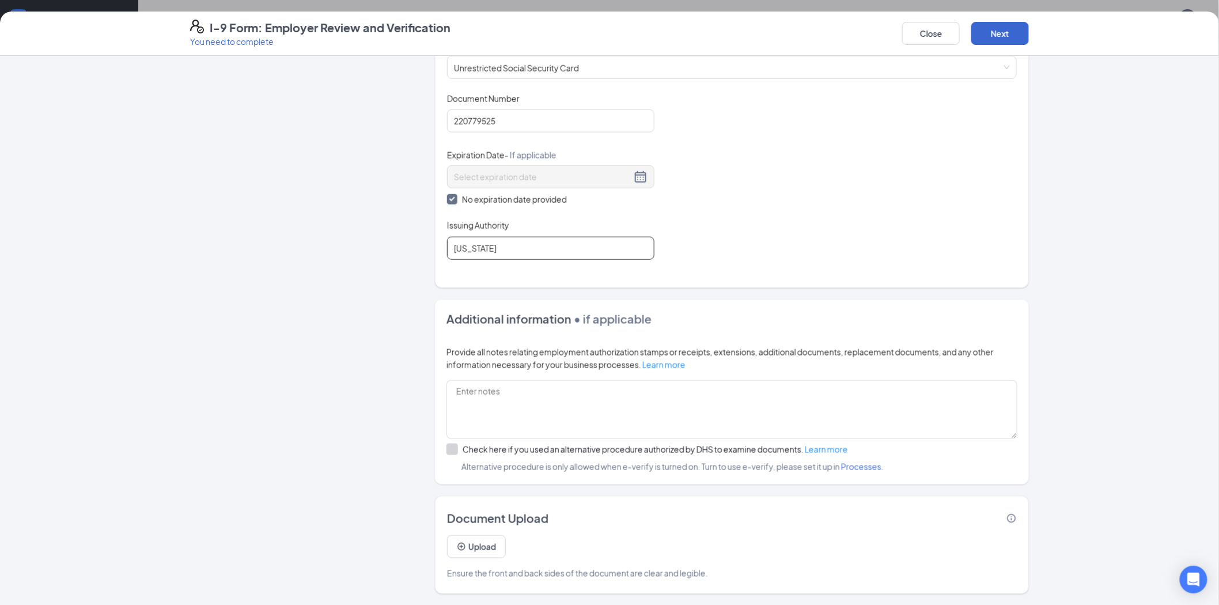
type input "[US_STATE]"
click at [463, 557] on button "Upload" at bounding box center [476, 546] width 59 height 23
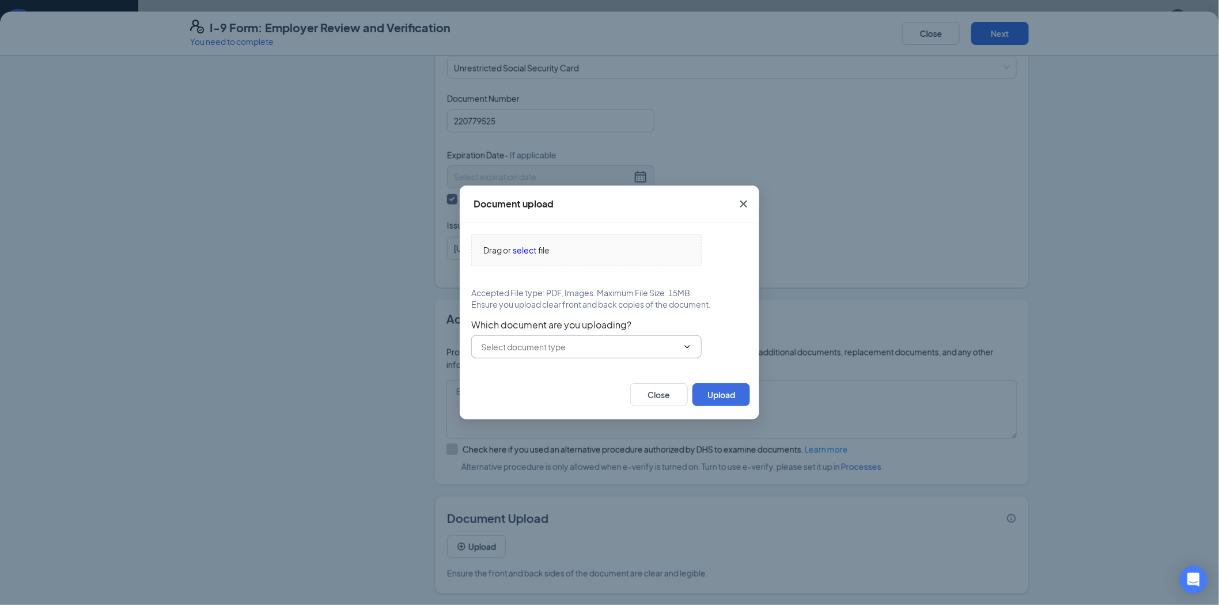
click at [608, 349] on input "text" at bounding box center [579, 346] width 197 height 13
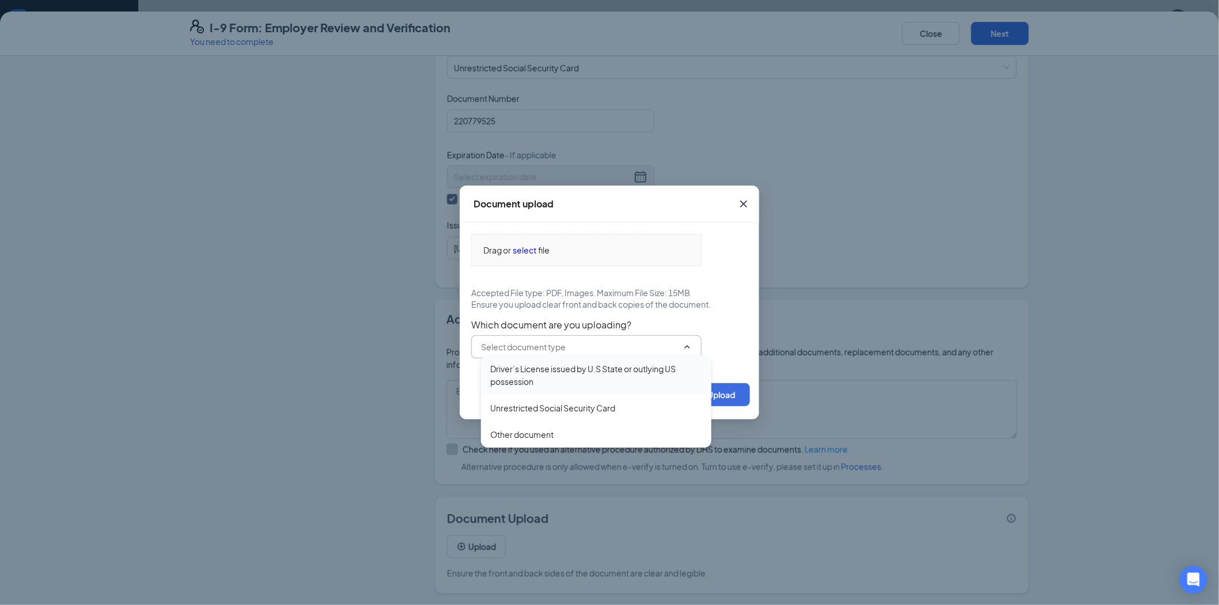
click at [608, 373] on div "Driver’s License issued by U.S State or outlying US possession" at bounding box center [596, 374] width 212 height 25
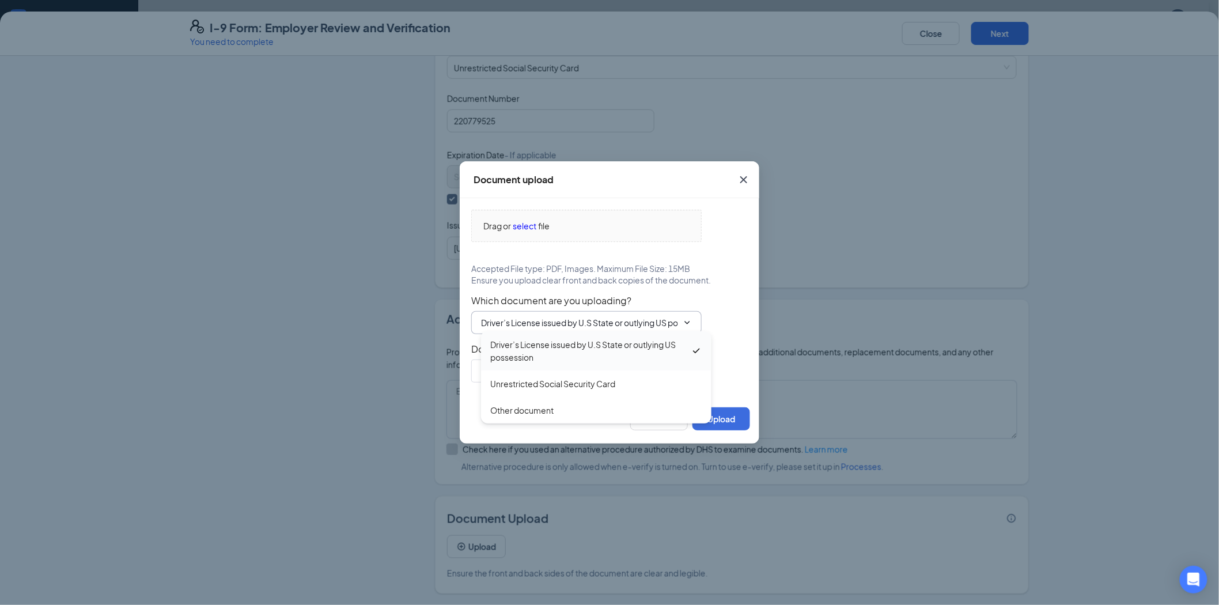
type input "Driver’s License issued by U.S State or outlying US possession"
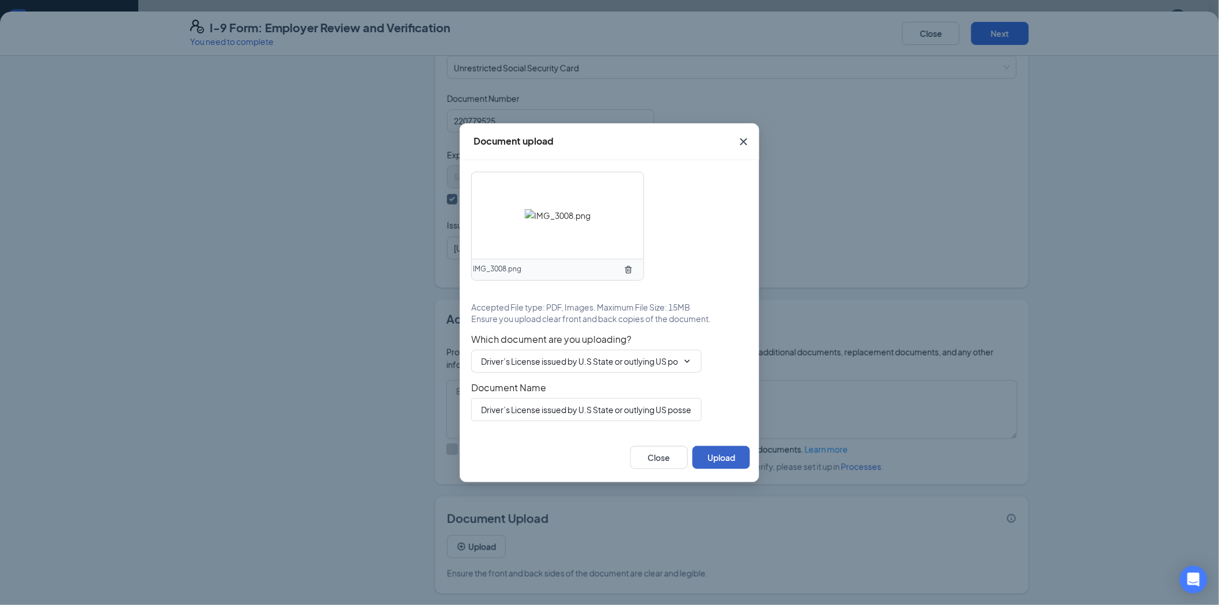
drag, startPoint x: 718, startPoint y: 463, endPoint x: 721, endPoint y: 469, distance: 6.4
click at [718, 463] on button "Upload" at bounding box center [721, 457] width 58 height 23
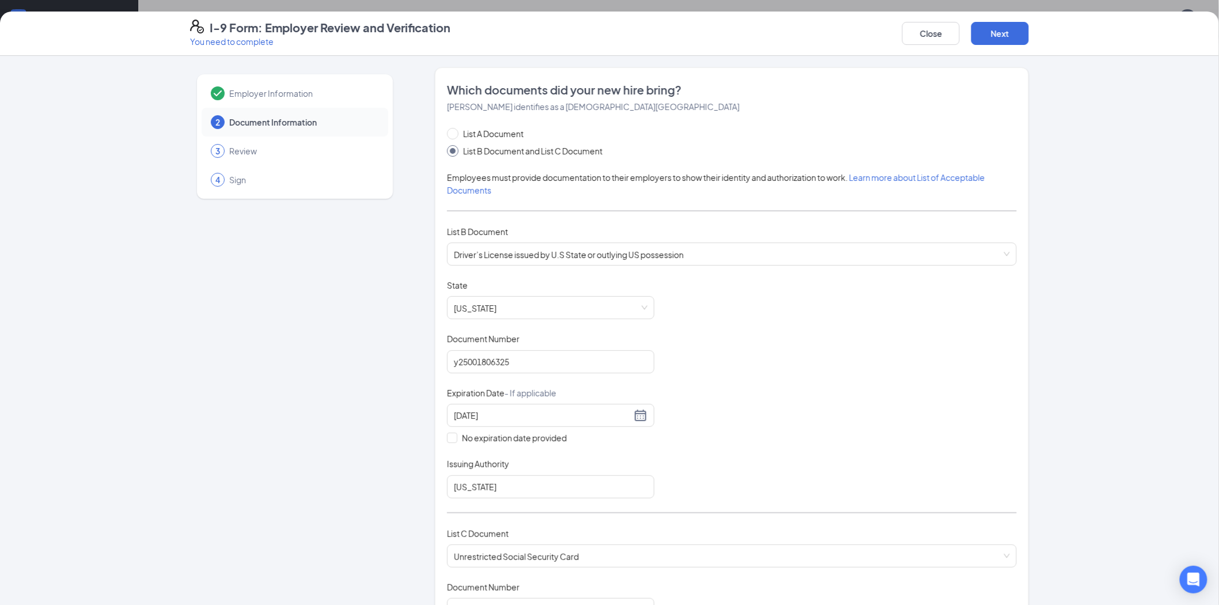
scroll to position [0, 0]
click at [1020, 33] on button "Next" at bounding box center [1000, 33] width 58 height 23
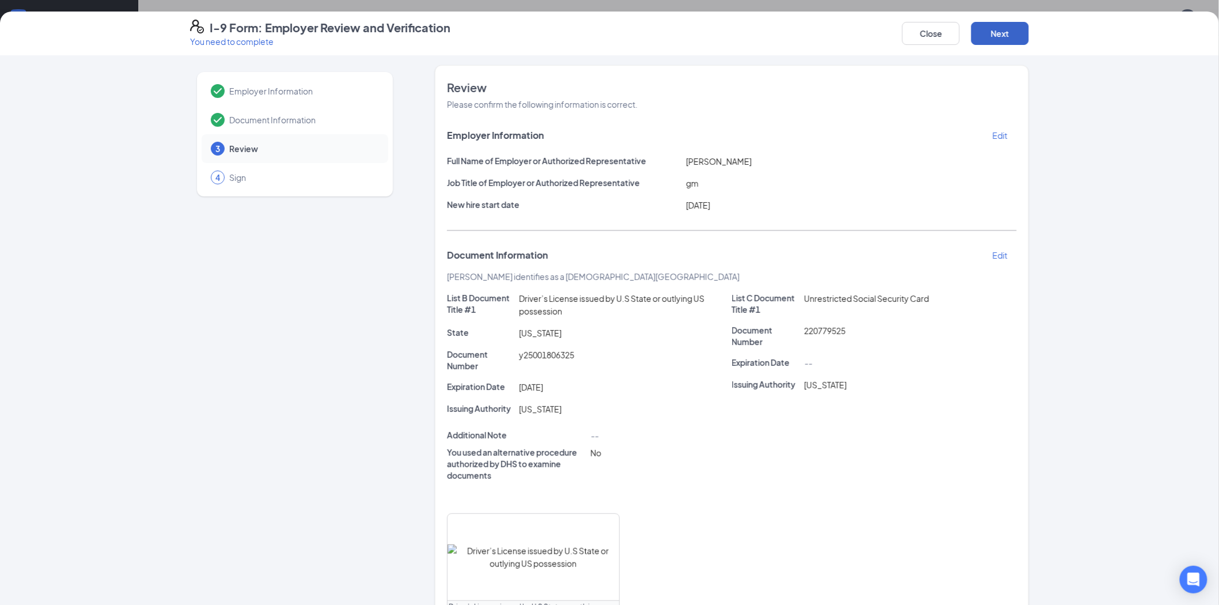
scroll to position [139, 0]
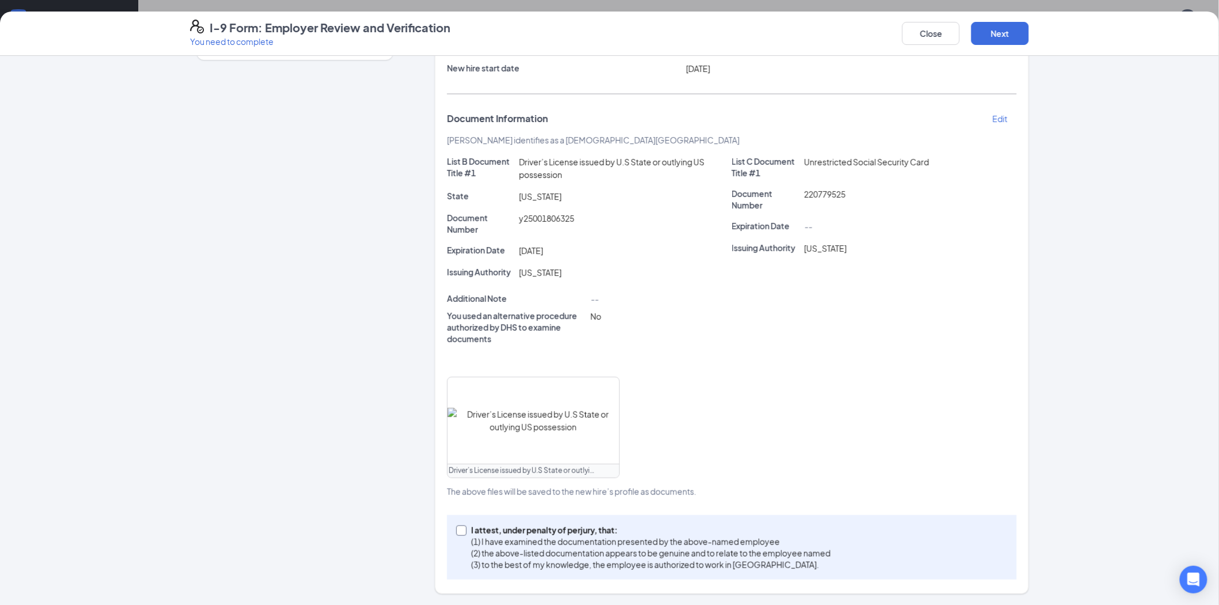
click at [457, 530] on input "I attest, under penalty of [PERSON_NAME], that: (1) I have examined the documen…" at bounding box center [460, 529] width 8 height 8
checkbox input "true"
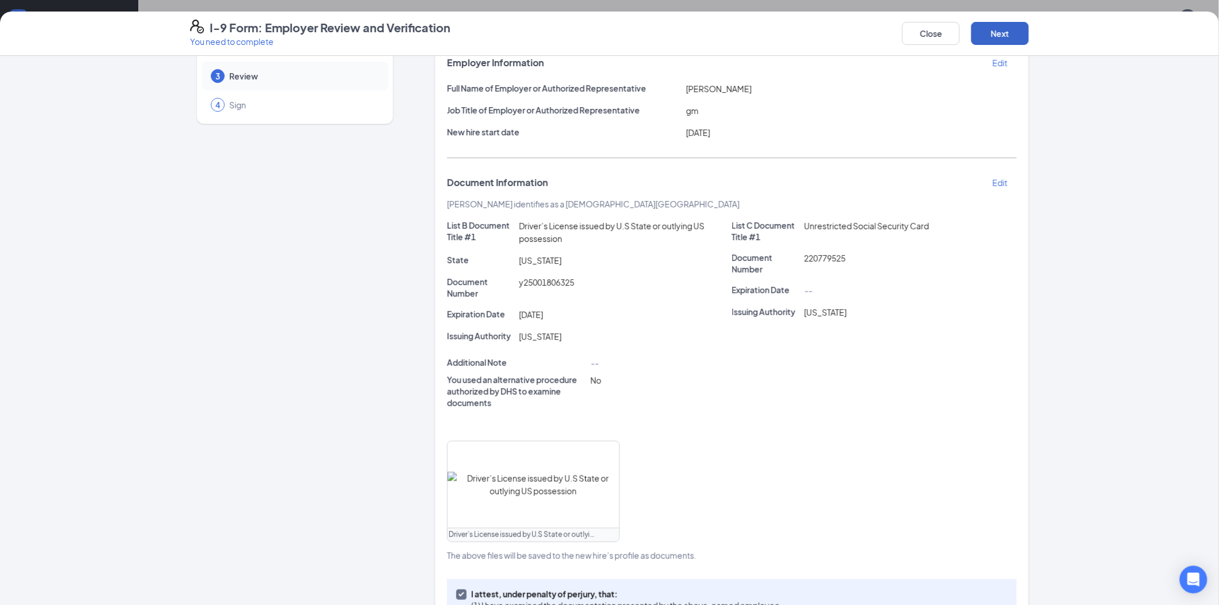
click at [991, 26] on button "Next" at bounding box center [1000, 33] width 58 height 23
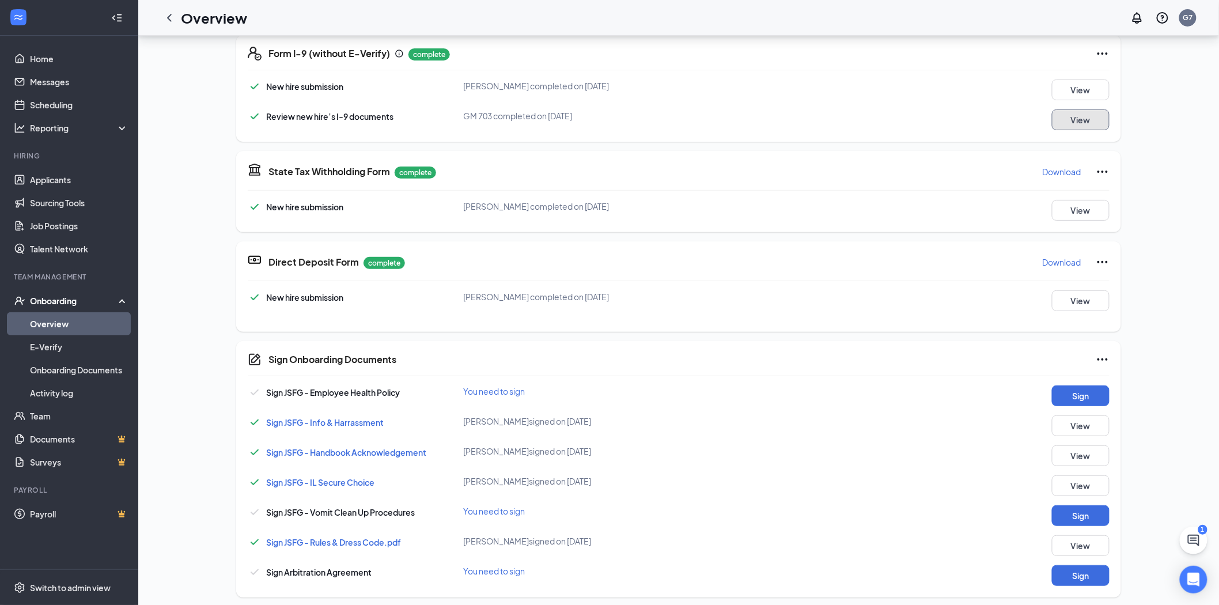
scroll to position [128, 0]
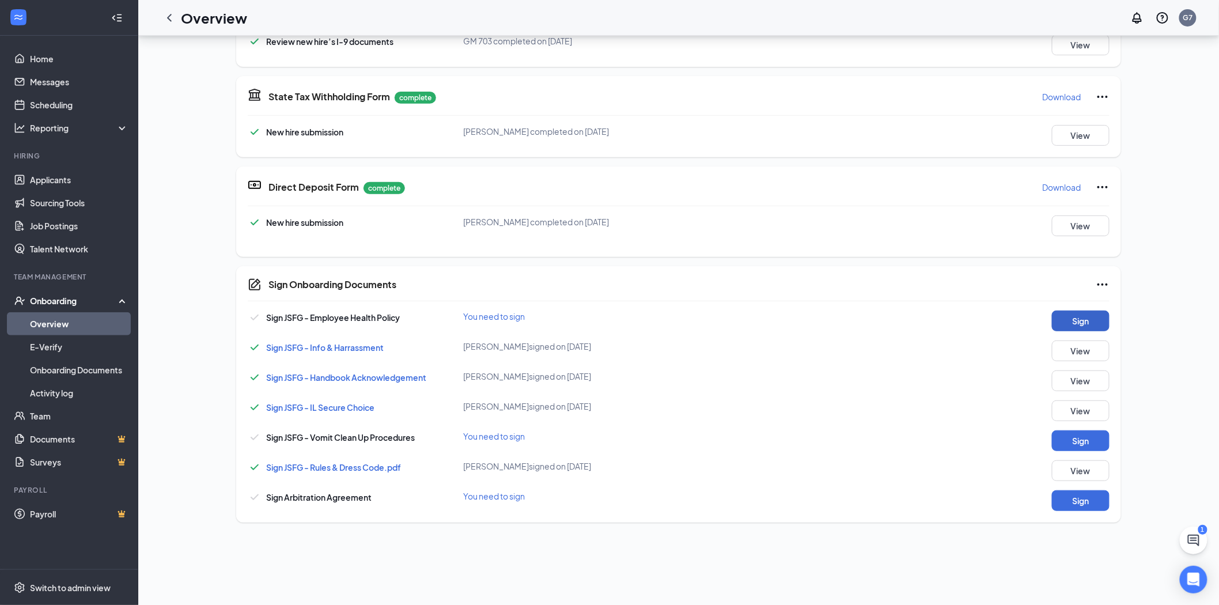
click at [1078, 324] on button "Sign" at bounding box center [1081, 320] width 58 height 21
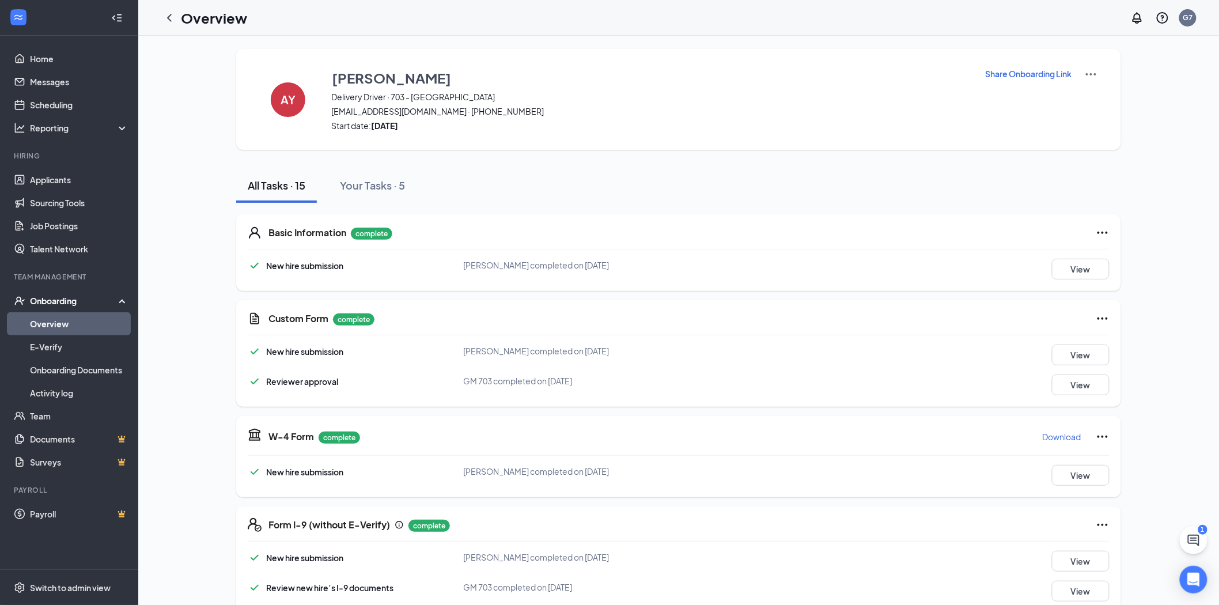
scroll to position [0, 0]
click at [89, 302] on div "Onboarding" at bounding box center [74, 301] width 89 height 12
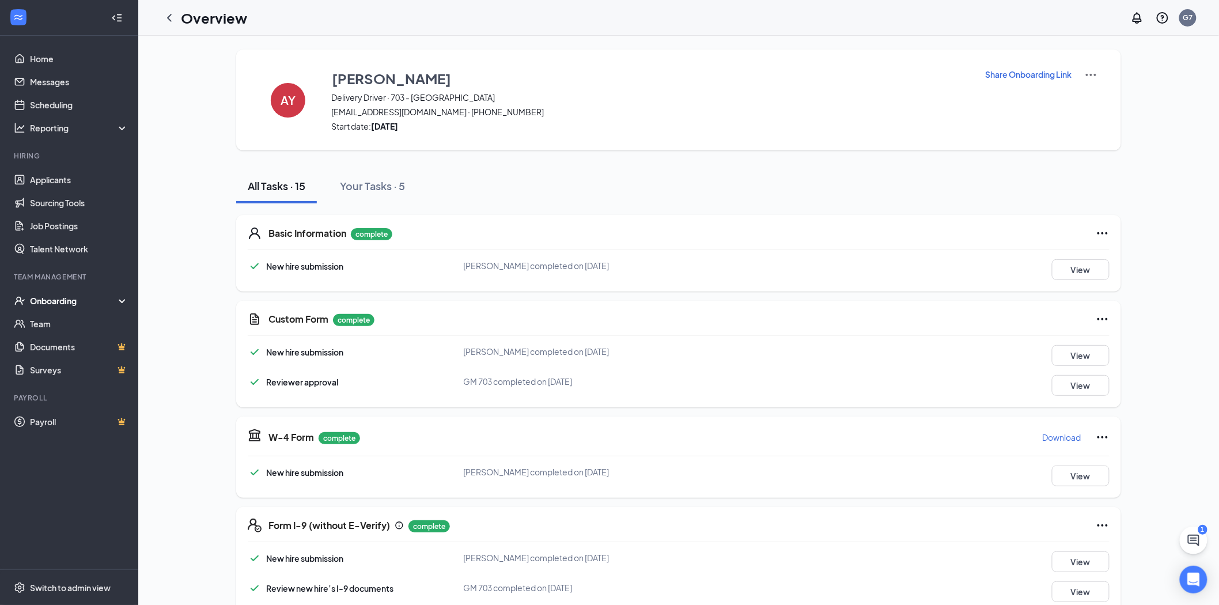
click at [95, 295] on div "Onboarding" at bounding box center [74, 301] width 89 height 12
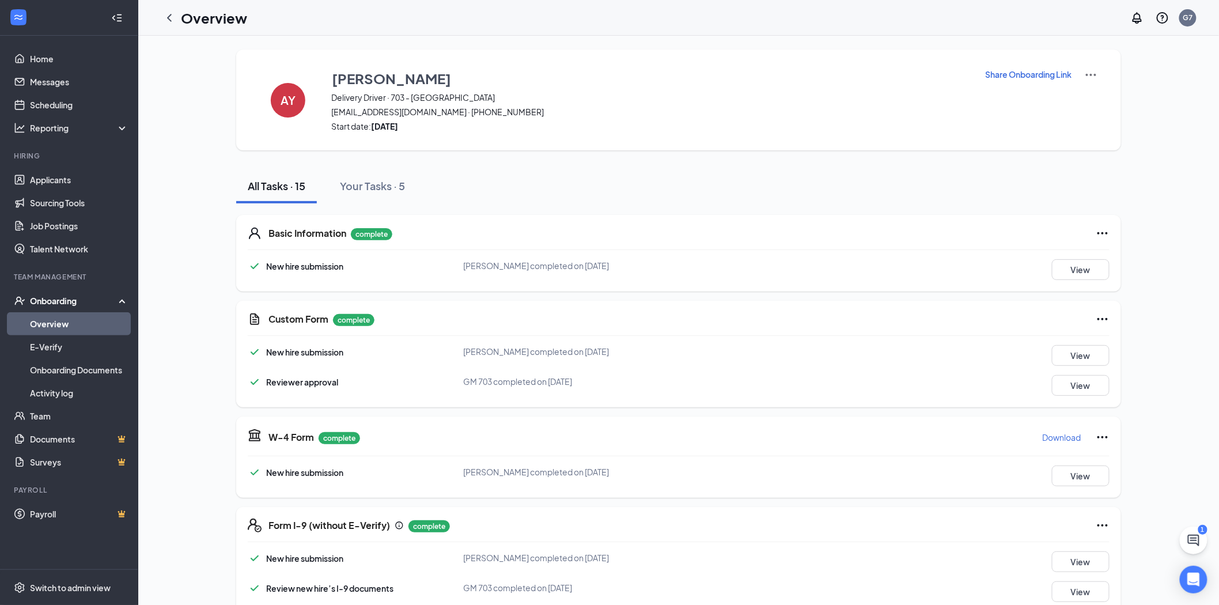
click at [100, 325] on link "Overview" at bounding box center [79, 323] width 98 height 23
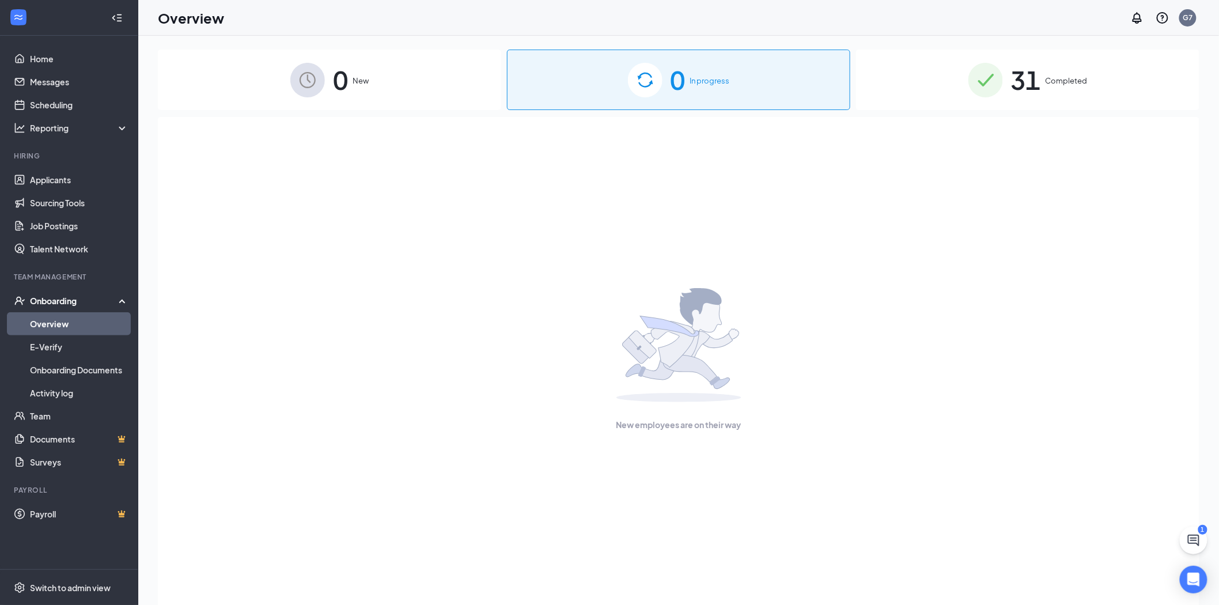
click at [1017, 73] on span "31" at bounding box center [1026, 80] width 30 height 40
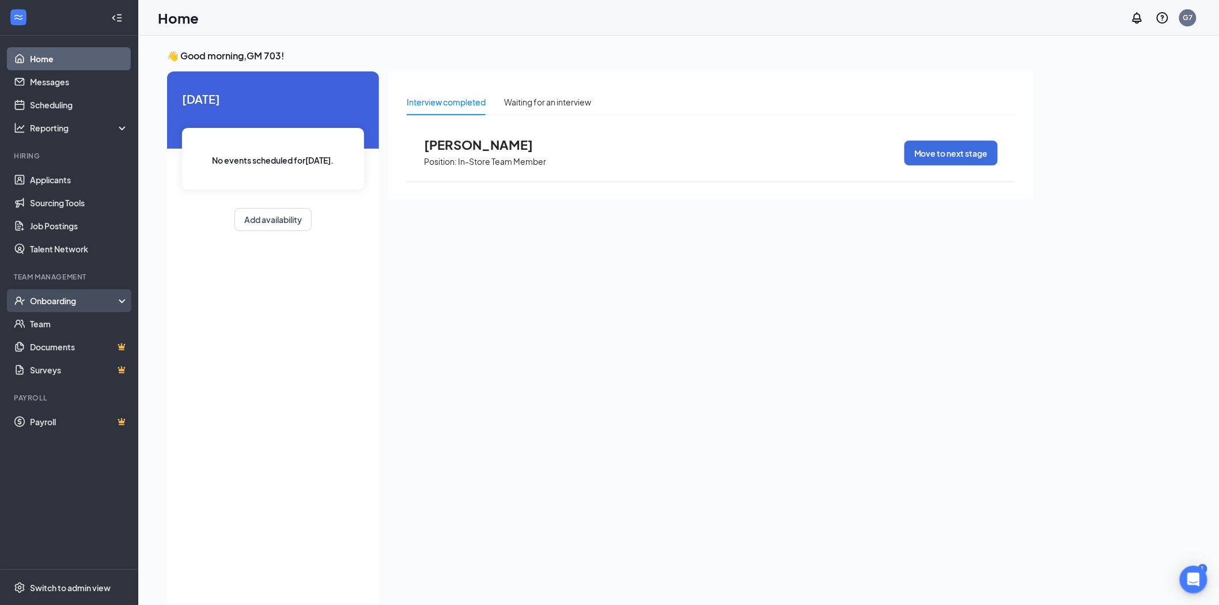
click at [67, 296] on div "Onboarding" at bounding box center [74, 301] width 89 height 12
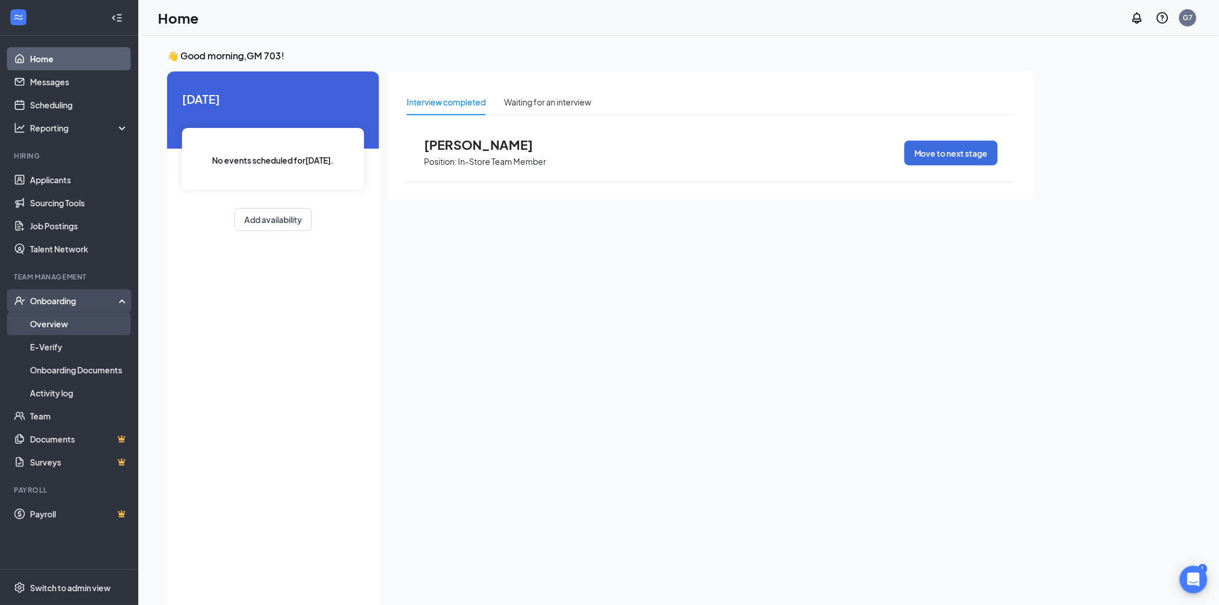
click at [79, 317] on link "Overview" at bounding box center [79, 323] width 98 height 23
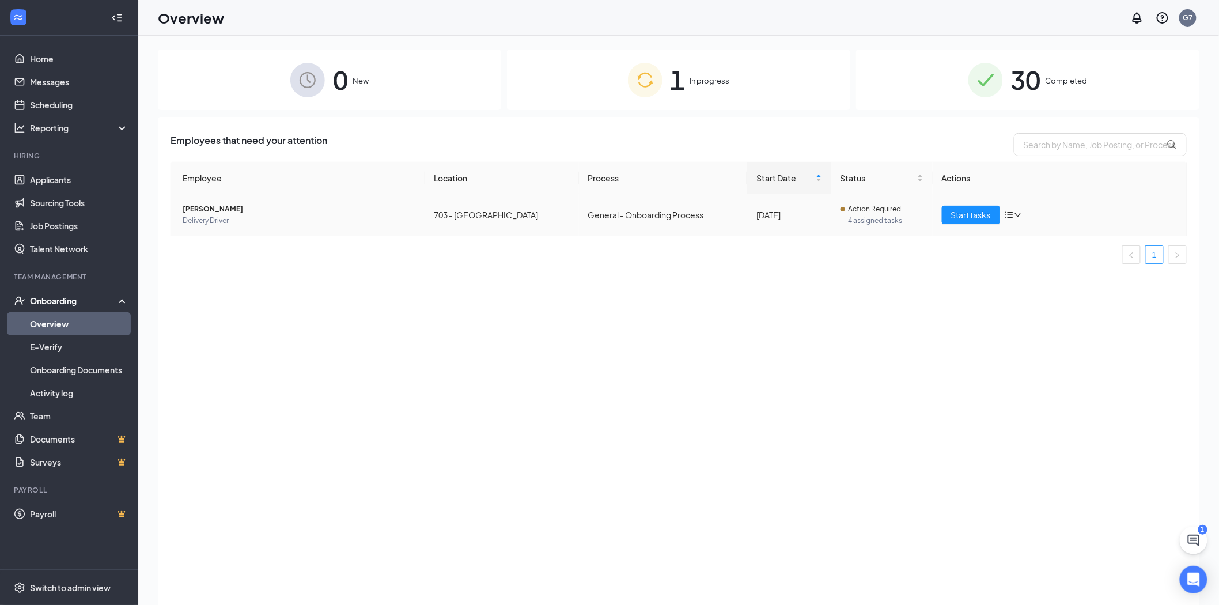
click at [204, 210] on span "[PERSON_NAME]" at bounding box center [299, 209] width 233 height 12
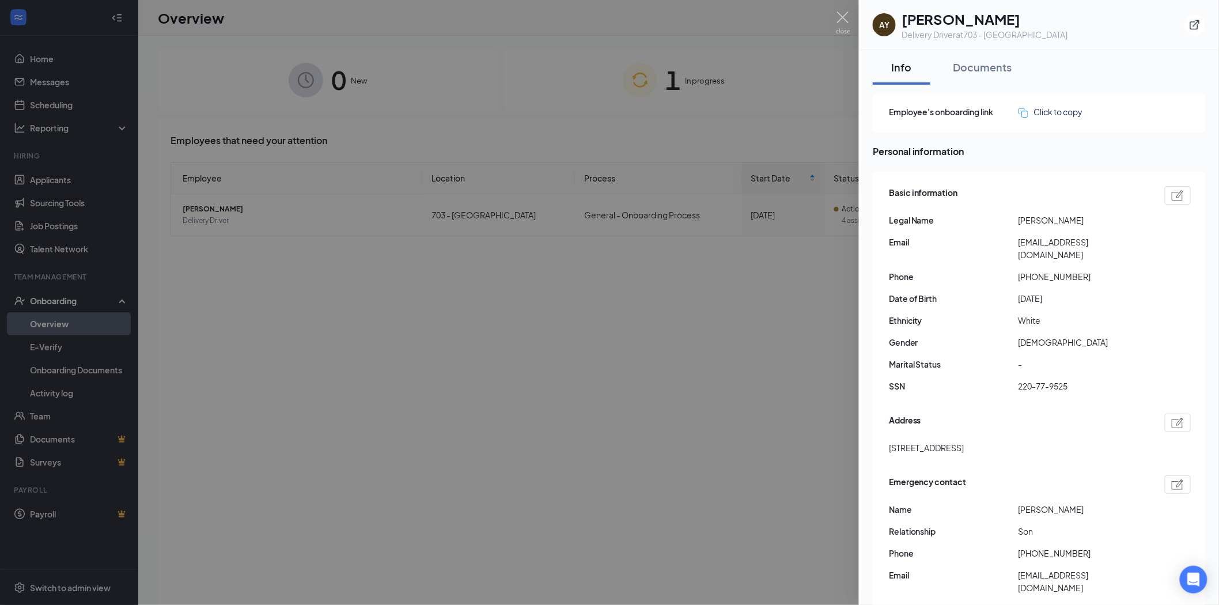
click at [310, 321] on div at bounding box center [609, 302] width 1219 height 605
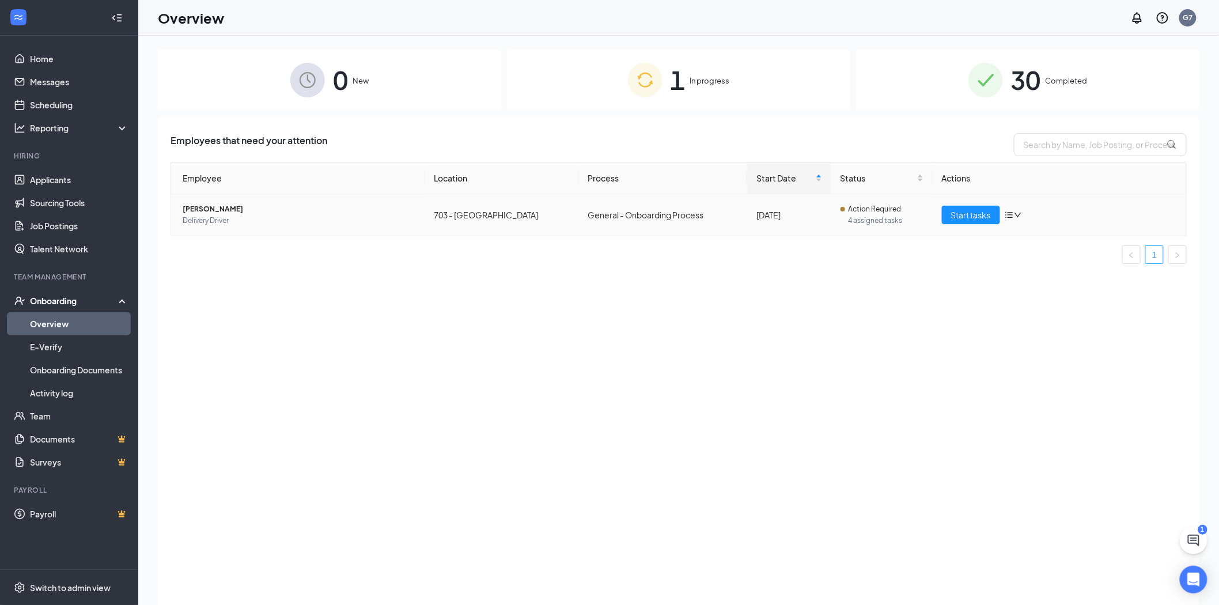
click at [218, 209] on span "[PERSON_NAME]" at bounding box center [299, 209] width 233 height 12
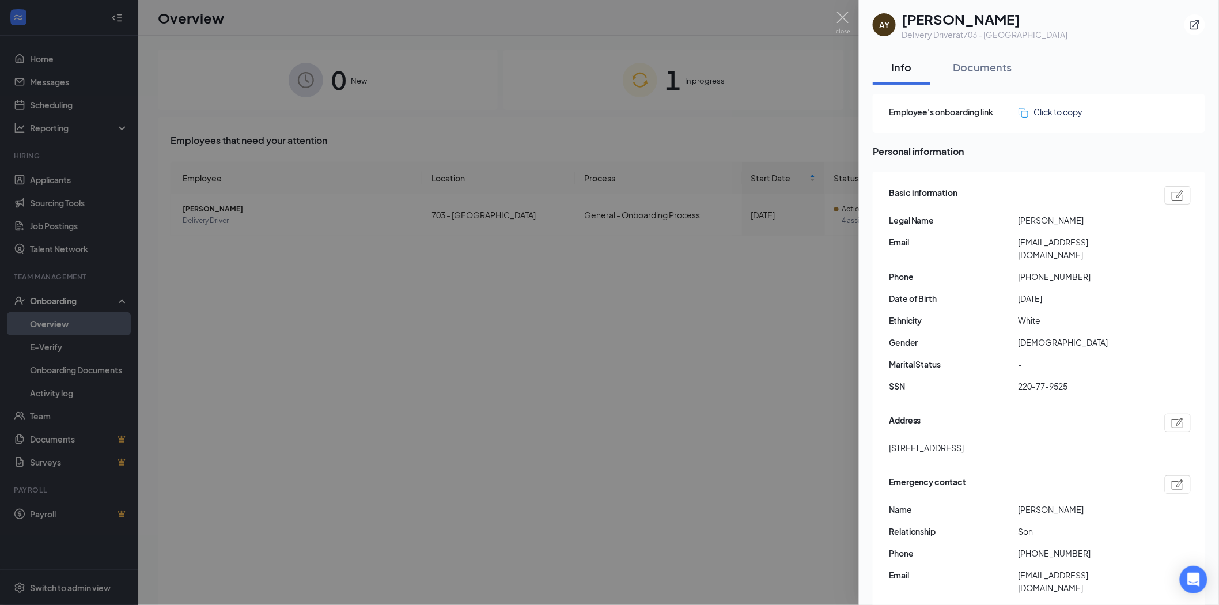
click at [790, 423] on div at bounding box center [609, 302] width 1219 height 605
